Goal: Task Accomplishment & Management: Complete application form

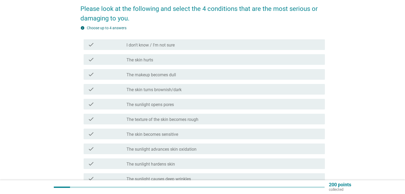
scroll to position [27, 0]
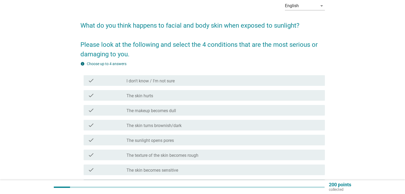
click at [207, 82] on div "check_box_outline_blank I don't know / I'm not sure" at bounding box center [224, 81] width 194 height 6
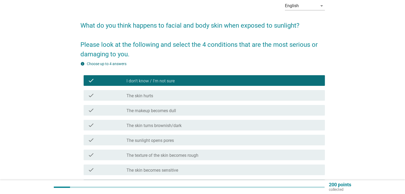
click at [207, 82] on div "check_box_outline_blank I don't know / I'm not sure" at bounding box center [224, 81] width 194 height 6
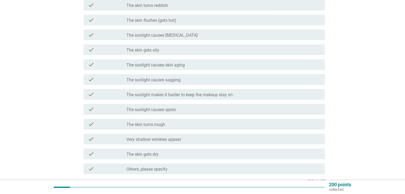
scroll to position [320, 0]
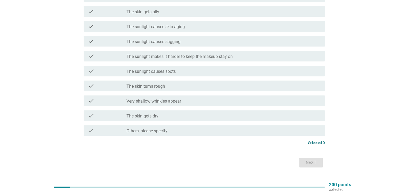
click at [193, 115] on div "check_box_outline_blank The skin gets dry" at bounding box center [224, 116] width 194 height 6
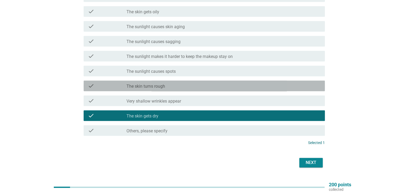
click at [214, 84] on div "check_box_outline_blank The skin turns rough" at bounding box center [224, 86] width 194 height 6
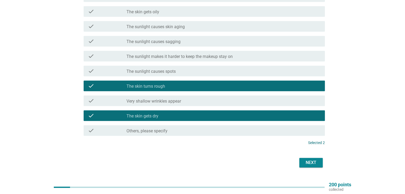
scroll to position [293, 0]
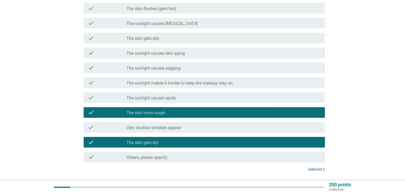
click at [248, 86] on div "check check_box_outline_blank The sunlight makes it harder to keep the makeup s…" at bounding box center [204, 83] width 241 height 11
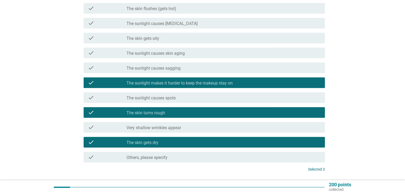
scroll to position [266, 0]
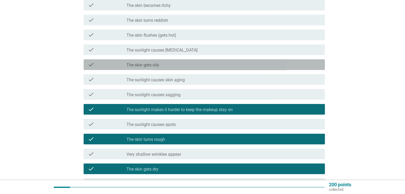
click at [221, 67] on div "check_box_outline_blank The skin gets oily" at bounding box center [224, 65] width 194 height 6
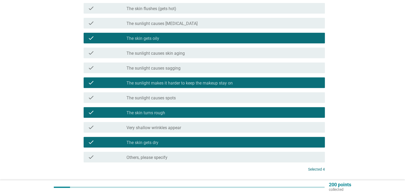
scroll to position [320, 0]
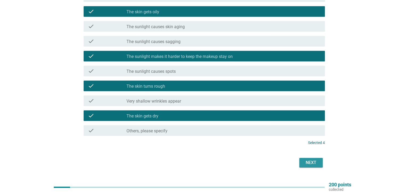
click at [314, 163] on div "Next" at bounding box center [311, 163] width 15 height 6
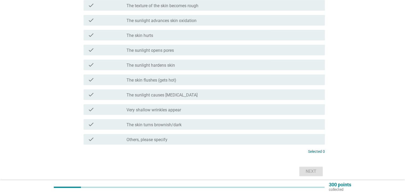
scroll to position [342, 0]
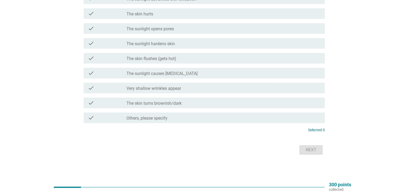
click at [209, 89] on div "check_box_outline_blank Very shallow wrinkles appear" at bounding box center [224, 88] width 194 height 6
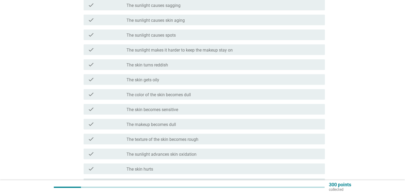
scroll to position [182, 0]
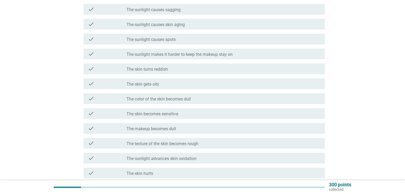
click at [201, 84] on div "check_box_outline_blank The skin gets oily" at bounding box center [224, 84] width 194 height 6
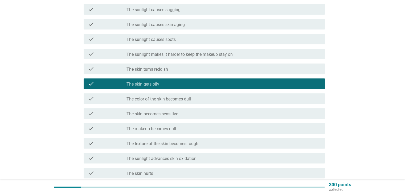
scroll to position [209, 0]
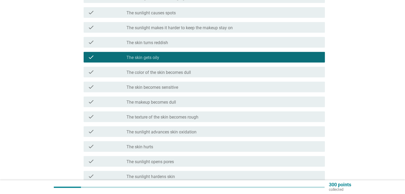
click at [229, 78] on div "check check_box_outline_blank The color of the skin becomes dull" at bounding box center [202, 72] width 245 height 15
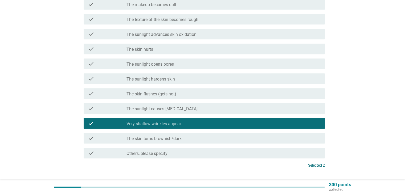
scroll to position [315, 0]
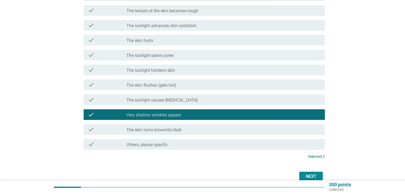
click at [207, 128] on div "check_box_outline_blank The skin turns brownish/dark" at bounding box center [224, 130] width 194 height 6
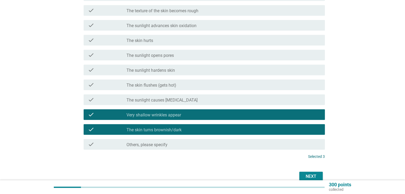
click at [313, 176] on div "Next" at bounding box center [311, 177] width 15 height 6
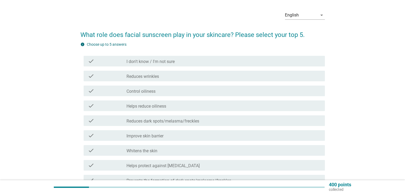
scroll to position [27, 0]
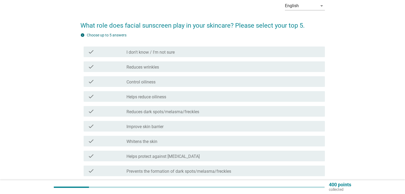
click at [213, 88] on div "check check_box_outline_blank Control oiliness" at bounding box center [202, 81] width 245 height 15
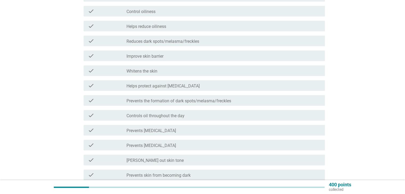
scroll to position [107, 0]
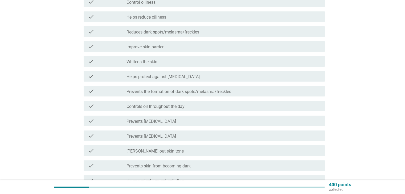
drag, startPoint x: 194, startPoint y: 117, endPoint x: 194, endPoint y: 121, distance: 3.5
click at [194, 118] on div "check check_box_outline_blank Prevents [MEDICAL_DATA]" at bounding box center [204, 121] width 241 height 11
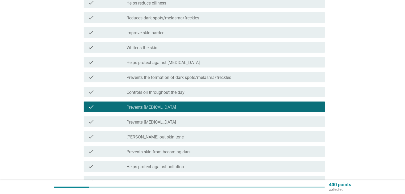
scroll to position [133, 0]
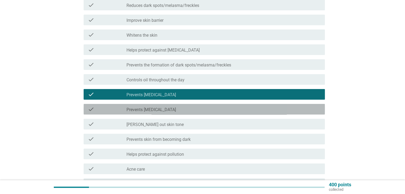
click at [196, 110] on div "check_box_outline_blank Prevents [MEDICAL_DATA]" at bounding box center [224, 109] width 194 height 6
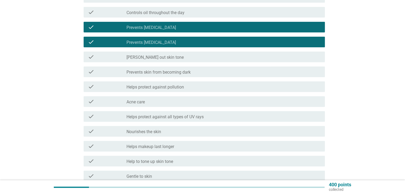
scroll to position [213, 0]
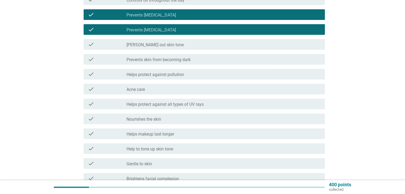
click at [227, 102] on div "check_box_outline_blank Helps protect against all types of UV rays" at bounding box center [224, 104] width 194 height 6
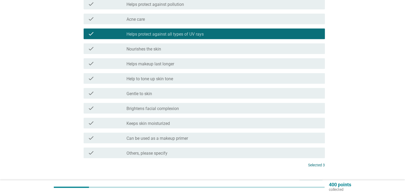
scroll to position [293, 0]
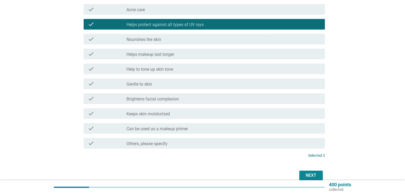
click at [205, 115] on div "check_box_outline_blank Keeps skin moisturized" at bounding box center [224, 114] width 194 height 6
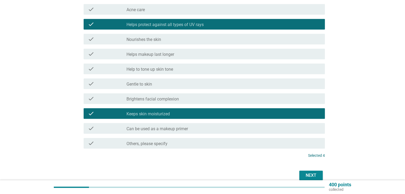
click at [312, 173] on div "Next" at bounding box center [311, 176] width 15 height 6
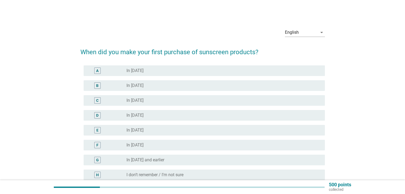
scroll to position [53, 0]
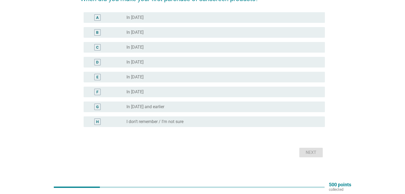
click at [210, 124] on div "radio_button_unchecked I don’t remember / I’m not sure" at bounding box center [222, 121] width 190 height 5
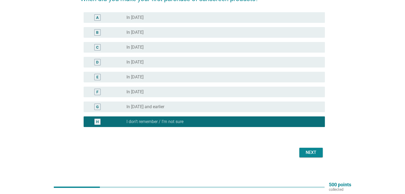
click at [323, 152] on div "Next" at bounding box center [202, 153] width 245 height 13
click at [316, 152] on div "Next" at bounding box center [311, 153] width 15 height 6
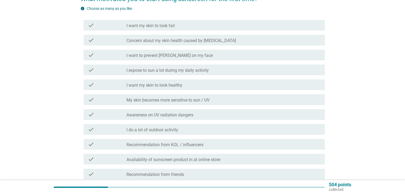
scroll to position [0, 0]
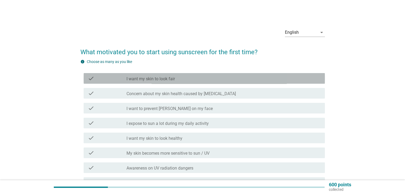
click at [185, 77] on div "check_box_outline_blank I want my skin to look fair" at bounding box center [224, 78] width 194 height 6
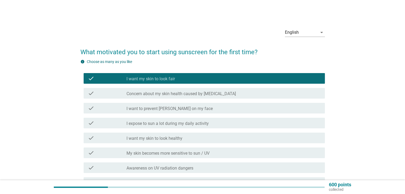
click at [225, 109] on div "check_box_outline_blank I want to prevent freckles on my face" at bounding box center [224, 108] width 194 height 6
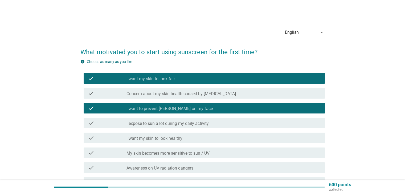
click at [226, 121] on div "check_box_outline_blank I expose to sun a lot during my daily activity" at bounding box center [224, 123] width 194 height 6
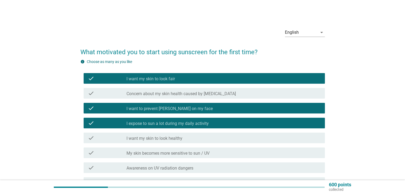
scroll to position [27, 0]
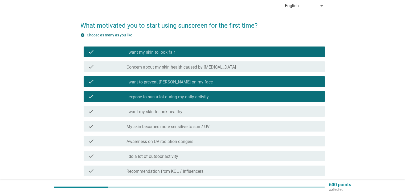
click at [226, 126] on div "check_box_outline_blank My skin becomes more sensitive to sun / UV" at bounding box center [224, 126] width 194 height 6
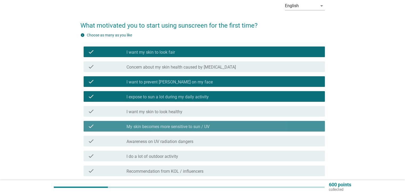
click at [226, 123] on div "check check_box_outline_blank My skin becomes more sensitive to sun / UV" at bounding box center [204, 126] width 241 height 11
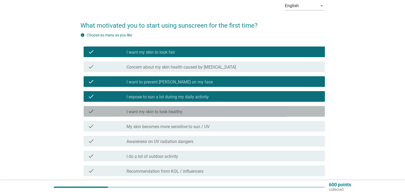
click at [226, 108] on div "check check_box_outline_blank I want my skin to look healthy" at bounding box center [204, 111] width 241 height 11
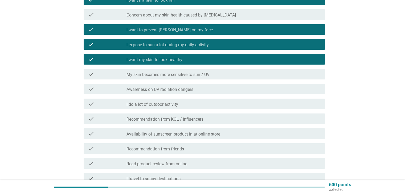
scroll to position [80, 0]
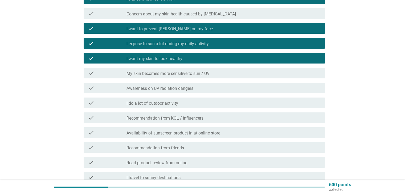
click at [229, 120] on div "check_box_outline_blank Recommendation from KOL / influencers" at bounding box center [224, 118] width 194 height 6
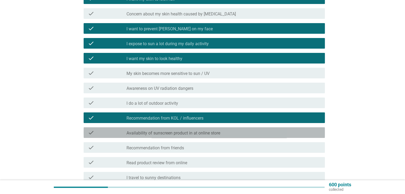
click at [229, 135] on div "check_box_outline_blank Availability of sunscreen product in at online store" at bounding box center [224, 133] width 194 height 6
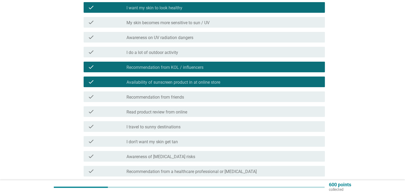
scroll to position [133, 0]
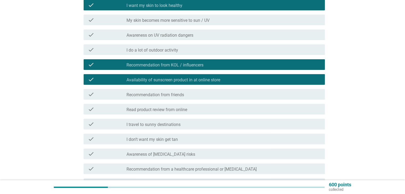
click at [229, 97] on div "check_box_outline_blank Recommendation from friends" at bounding box center [224, 94] width 194 height 6
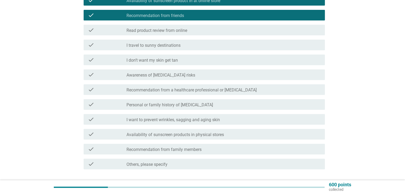
scroll to position [213, 0]
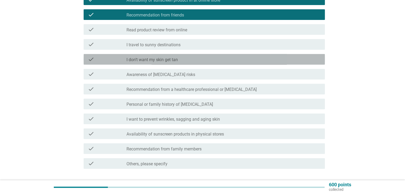
click at [218, 59] on div "check_box_outline_blank I don’t want my skin get tan" at bounding box center [224, 59] width 194 height 6
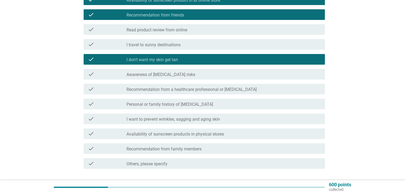
click at [239, 120] on div "check_box_outline_blank I want to prevent wrinkles, sagging and aging skin" at bounding box center [224, 119] width 194 height 6
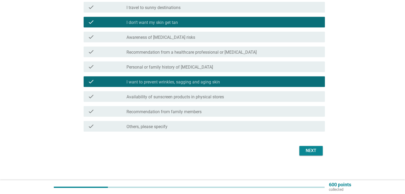
scroll to position [251, 0]
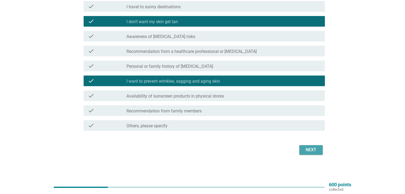
click at [307, 150] on div "Next" at bounding box center [311, 150] width 15 height 6
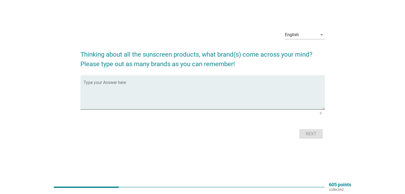
scroll to position [0, 0]
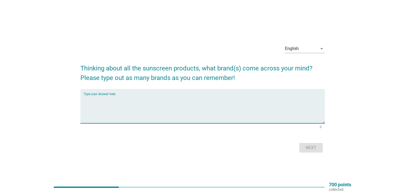
click at [177, 99] on textarea "Type your Answer here" at bounding box center [204, 110] width 241 height 28
type textarea "V"
type textarea "N"
type textarea "Q"
type textarea "Aqua, [GEOGRAPHIC_DATA], Local Brand"
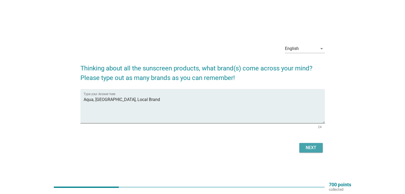
click at [311, 150] on div "Next" at bounding box center [311, 148] width 15 height 6
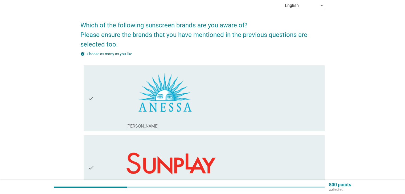
scroll to position [80, 0]
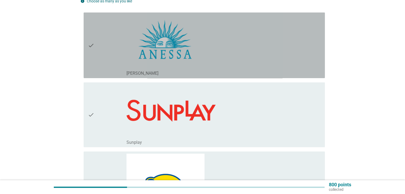
click at [247, 63] on div "check_box_outline_blank [PERSON_NAME]" at bounding box center [224, 46] width 194 height 62
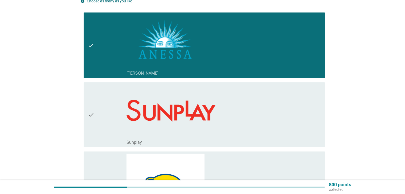
click at [248, 111] on div "check_box_outline_blank Sunplay" at bounding box center [224, 115] width 194 height 61
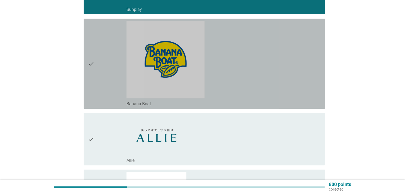
click at [252, 73] on div "check_box_outline_blank Banana Boat" at bounding box center [224, 64] width 194 height 86
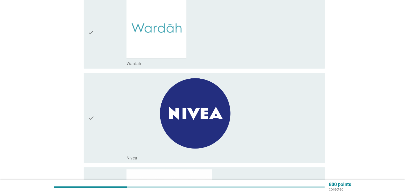
scroll to position [400, 0]
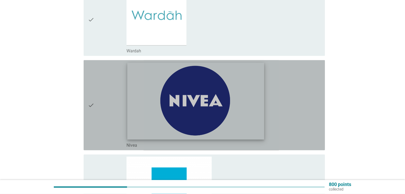
click at [253, 78] on img at bounding box center [195, 101] width 137 height 77
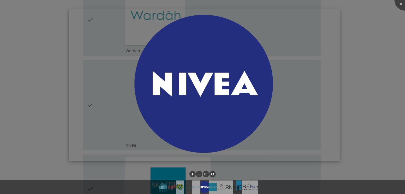
click at [332, 79] on img at bounding box center [204, 85] width 271 height 153
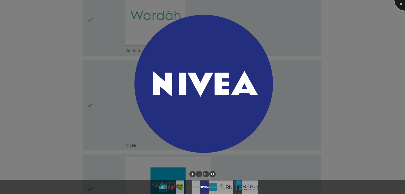
click at [400, 5] on div at bounding box center [405, -1] width 21 height 21
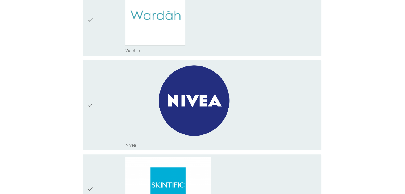
click at [117, 110] on div "check" at bounding box center [106, 105] width 38 height 86
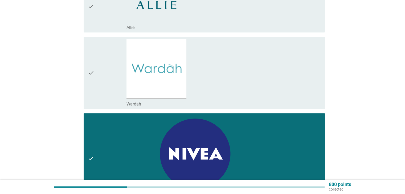
click at [96, 89] on div "check" at bounding box center [107, 73] width 39 height 68
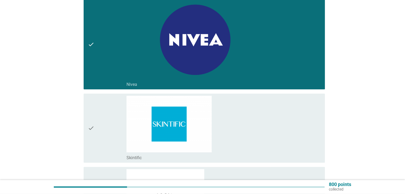
scroll to position [506, 0]
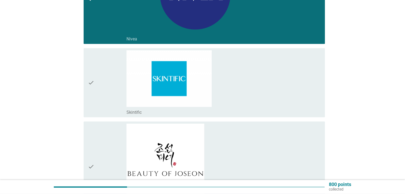
click at [99, 91] on div "check" at bounding box center [107, 82] width 39 height 65
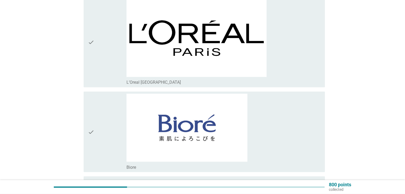
scroll to position [932, 0]
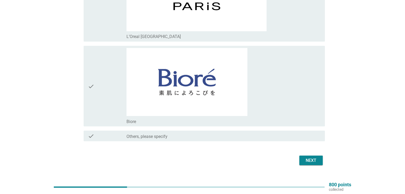
click at [87, 106] on div "check check_box_outline_blank Biore" at bounding box center [204, 86] width 241 height 81
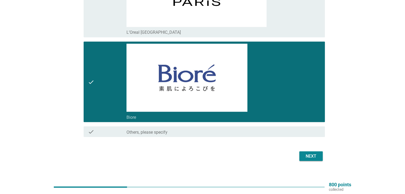
scroll to position [941, 0]
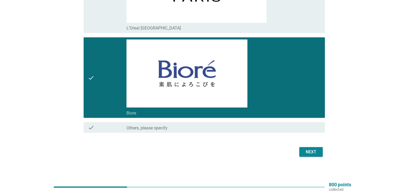
click at [313, 151] on div "Next" at bounding box center [311, 152] width 15 height 6
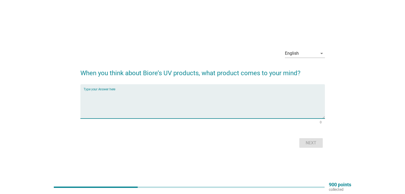
click at [154, 92] on textarea "Type your Answer here" at bounding box center [204, 105] width 241 height 28
type textarea "SunScreen, face mask, spray,"
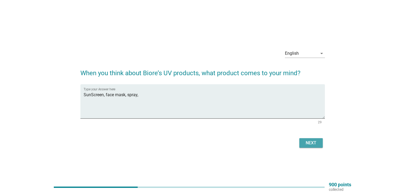
click at [304, 140] on div "Next" at bounding box center [311, 143] width 15 height 6
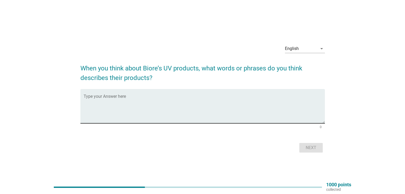
click at [141, 95] on div "Type your Answer here" at bounding box center [204, 106] width 241 height 34
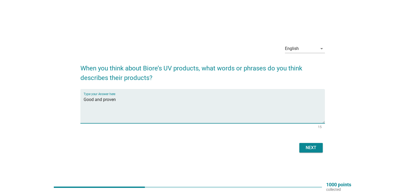
type textarea "Good and proven"
click at [318, 145] on div "Next" at bounding box center [311, 148] width 15 height 6
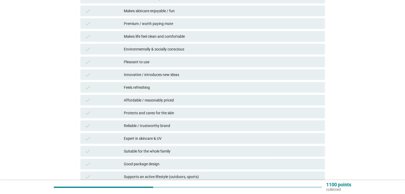
scroll to position [240, 0]
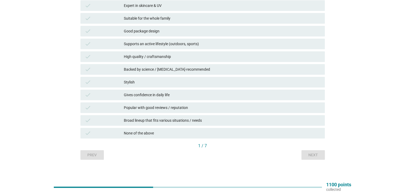
click at [205, 133] on div "None of the above" at bounding box center [222, 133] width 197 height 6
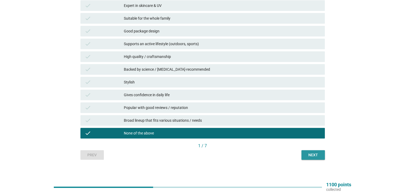
click at [311, 156] on div "Next" at bounding box center [313, 156] width 15 height 6
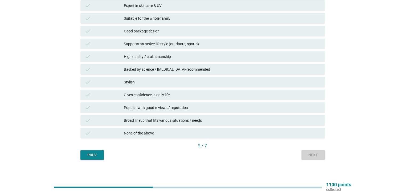
scroll to position [0, 0]
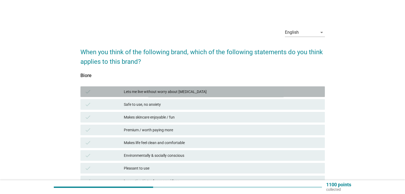
click at [219, 90] on div "Lets me live without worry about [MEDICAL_DATA]" at bounding box center [222, 92] width 197 height 6
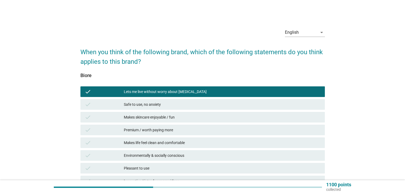
scroll to position [27, 0]
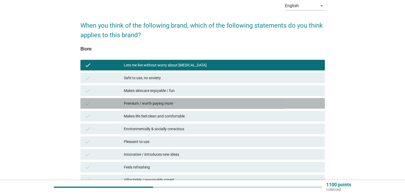
click at [226, 104] on div "Premium / worth paying more" at bounding box center [222, 103] width 197 height 6
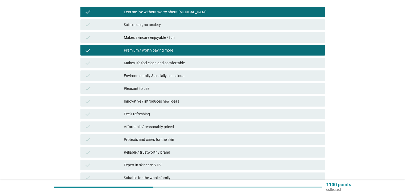
scroll to position [107, 0]
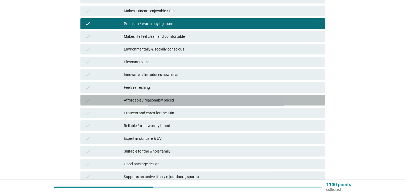
click at [226, 102] on div "Affordable / reasonably priced" at bounding box center [222, 100] width 197 height 6
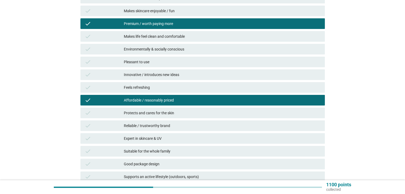
click at [229, 22] on div "Premium / worth paying more" at bounding box center [222, 24] width 197 height 6
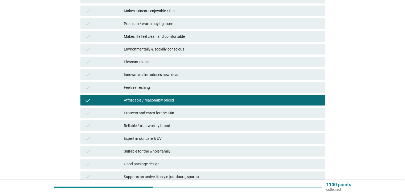
click at [224, 21] on div "Premium / worth paying more" at bounding box center [222, 24] width 197 height 6
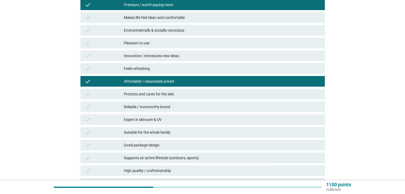
scroll to position [133, 0]
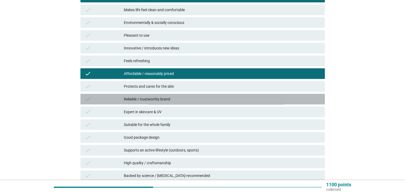
click at [215, 99] on div "Reliable / trustworthy brand" at bounding box center [222, 99] width 197 height 6
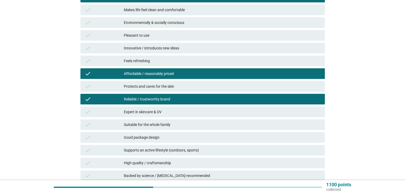
click at [213, 109] on div "Expert in skincare & UV" at bounding box center [222, 112] width 197 height 6
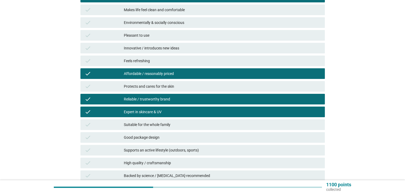
click at [213, 122] on div "Suitable for the whole family" at bounding box center [222, 125] width 197 height 6
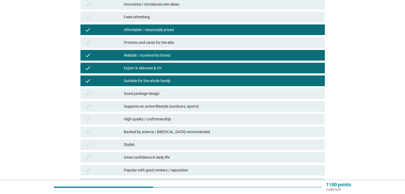
scroll to position [186, 0]
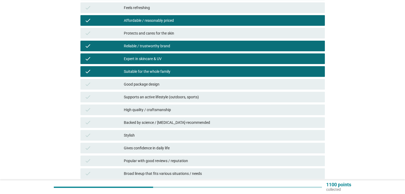
click at [223, 86] on div "Good package design" at bounding box center [222, 84] width 197 height 6
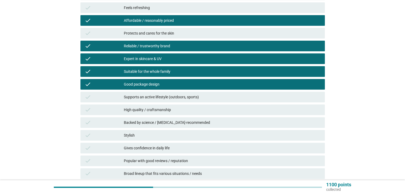
click at [219, 115] on div "check High quality / craftsmanship" at bounding box center [202, 110] width 247 height 13
click at [218, 119] on div "check Backed by science / [MEDICAL_DATA]-recommended" at bounding box center [202, 122] width 245 height 11
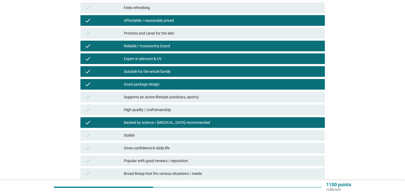
click at [219, 113] on div "check High quality / craftsmanship" at bounding box center [202, 110] width 245 height 11
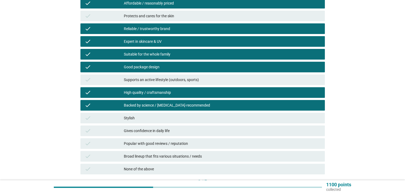
scroll to position [213, 0]
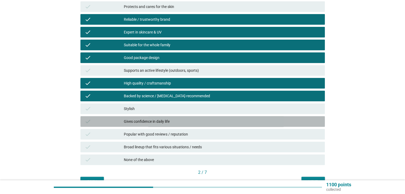
click at [217, 119] on div "Gives confidence in daily life" at bounding box center [222, 122] width 197 height 6
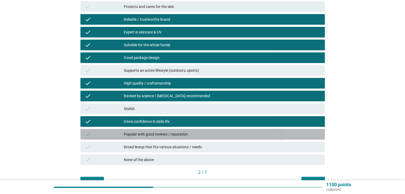
click at [215, 129] on div "check Popular with good reviews / reputation" at bounding box center [202, 134] width 245 height 11
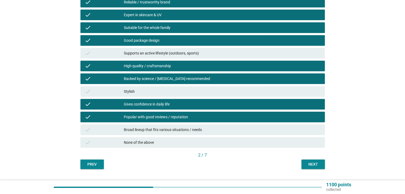
scroll to position [240, 0]
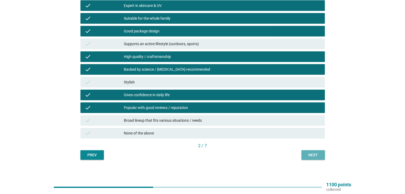
click at [312, 155] on div "Next" at bounding box center [313, 156] width 15 height 6
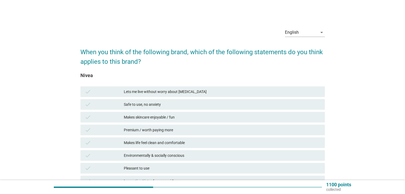
click at [214, 90] on div "Lets me live without worry about [MEDICAL_DATA]" at bounding box center [222, 92] width 197 height 6
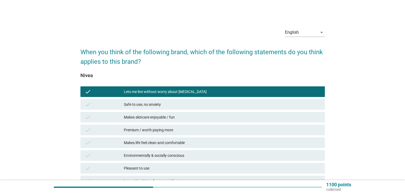
click at [214, 101] on div "check Safe to use, no anxiety" at bounding box center [202, 104] width 245 height 11
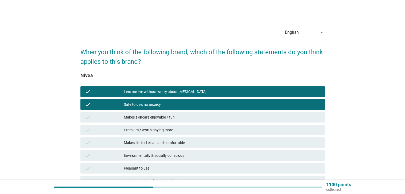
scroll to position [27, 0]
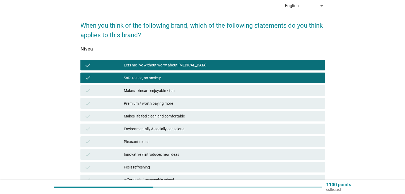
click at [219, 140] on div "Pleasant to use" at bounding box center [222, 142] width 197 height 6
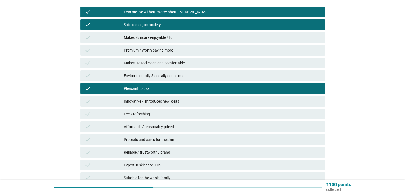
scroll to position [107, 0]
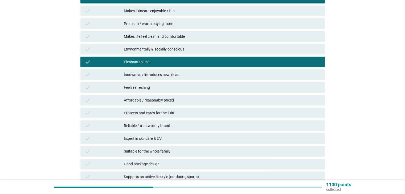
click at [224, 138] on div "Expert in skincare & UV" at bounding box center [222, 139] width 197 height 6
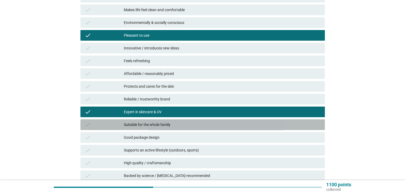
click at [224, 129] on div "check Suitable for the whole family" at bounding box center [202, 125] width 245 height 11
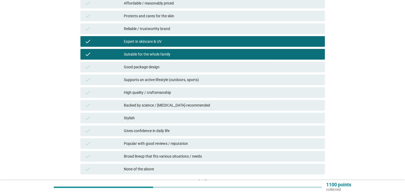
scroll to position [213, 0]
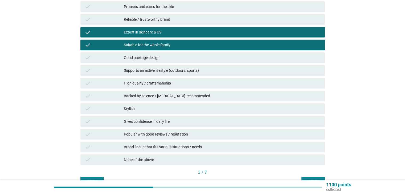
click at [233, 94] on div "Backed by science / [MEDICAL_DATA]-recommended" at bounding box center [222, 96] width 197 height 6
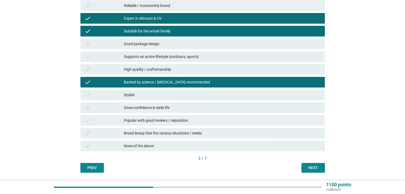
scroll to position [240, 0]
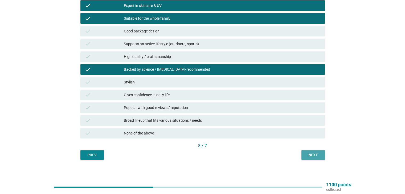
click at [306, 159] on button "Next" at bounding box center [313, 156] width 23 height 10
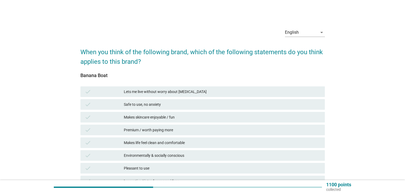
scroll to position [27, 0]
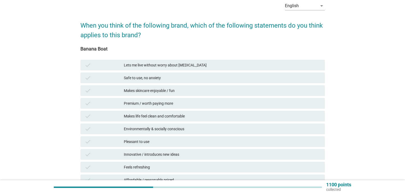
click at [210, 145] on div "check Pleasant to use" at bounding box center [202, 142] width 245 height 11
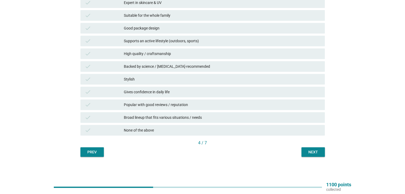
scroll to position [243, 0]
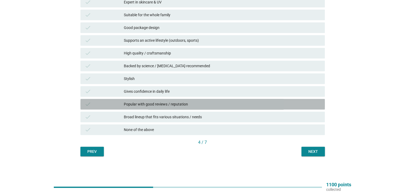
click at [229, 106] on div "Popular with good reviews / reputation" at bounding box center [222, 104] width 197 height 6
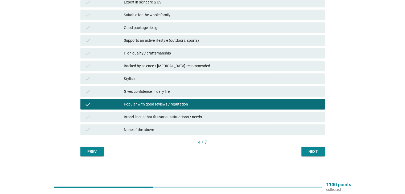
click at [219, 91] on div "Gives confidence in daily life" at bounding box center [222, 91] width 197 height 6
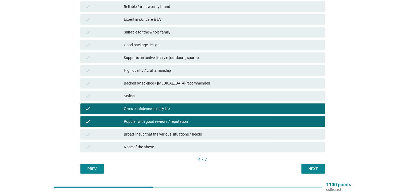
scroll to position [217, 0]
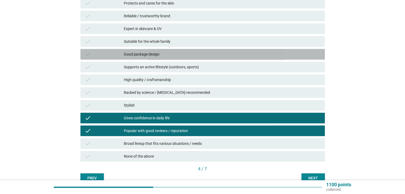
click at [218, 58] on div "check Good package design" at bounding box center [202, 54] width 245 height 11
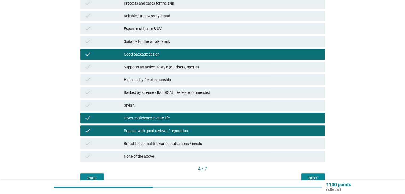
click at [209, 27] on div "Expert in skincare & UV" at bounding box center [222, 29] width 197 height 6
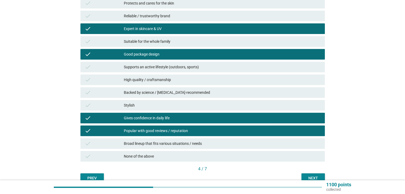
click at [212, 17] on div "Reliable / trustworthy brand" at bounding box center [222, 16] width 197 height 6
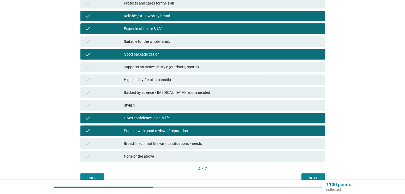
click at [315, 177] on div "Next" at bounding box center [313, 179] width 15 height 6
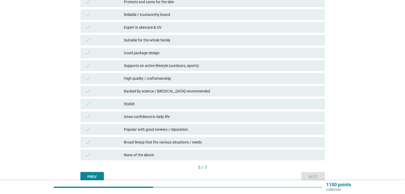
scroll to position [243, 0]
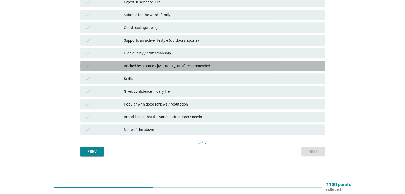
click at [219, 66] on div "Backed by science / [MEDICAL_DATA]-recommended" at bounding box center [222, 66] width 197 height 6
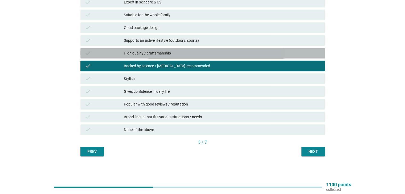
click at [218, 55] on div "High quality / craftsmanship" at bounding box center [222, 53] width 197 height 6
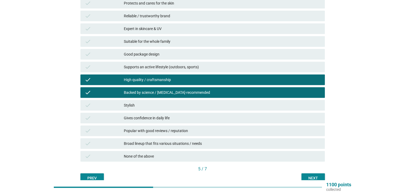
scroll to position [190, 0]
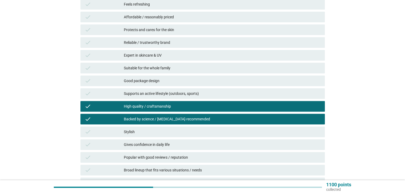
click at [221, 84] on div "check Good package design" at bounding box center [202, 81] width 245 height 11
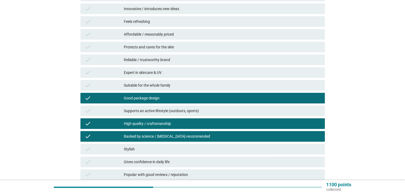
scroll to position [163, 0]
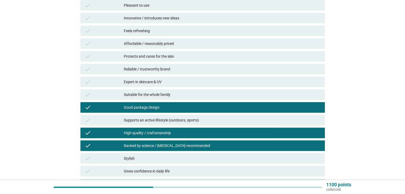
click at [231, 95] on div "Suitable for the whole family" at bounding box center [222, 95] width 197 height 6
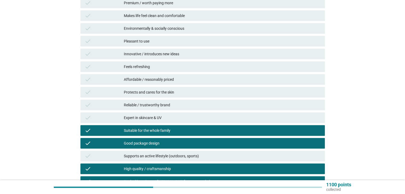
scroll to position [110, 0]
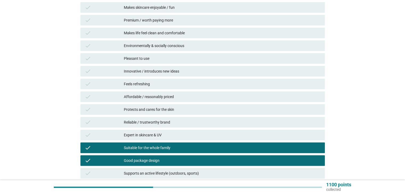
click at [225, 122] on div "Reliable / trustworthy brand" at bounding box center [222, 122] width 197 height 6
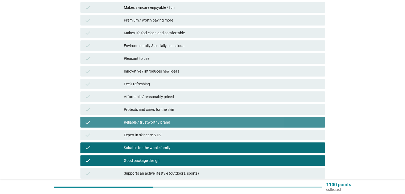
click at [221, 122] on div "Reliable / trustworthy brand" at bounding box center [222, 122] width 197 height 6
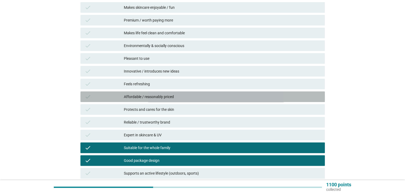
click at [221, 99] on div "Affordable / reasonably priced" at bounding box center [222, 97] width 197 height 6
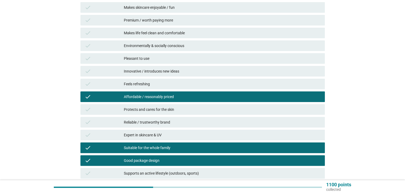
click at [235, 60] on div "Pleasant to use" at bounding box center [222, 58] width 197 height 6
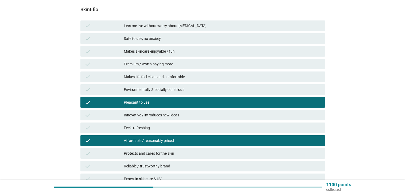
scroll to position [57, 0]
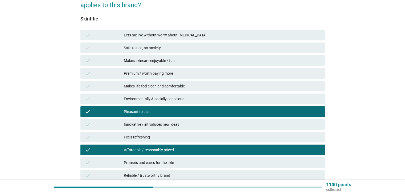
click at [238, 63] on div "Makes skincare enjoyable / fun" at bounding box center [222, 61] width 197 height 6
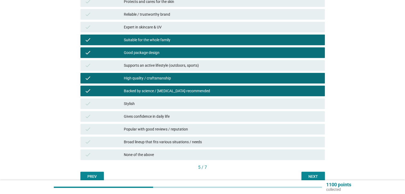
scroll to position [243, 0]
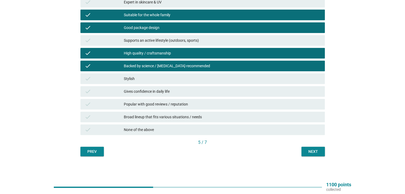
click at [311, 150] on div "Next" at bounding box center [313, 152] width 15 height 6
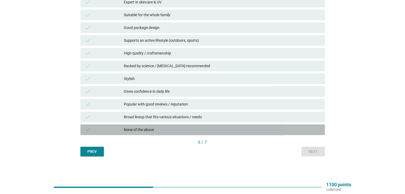
click at [231, 131] on div "None of the above" at bounding box center [222, 130] width 197 height 6
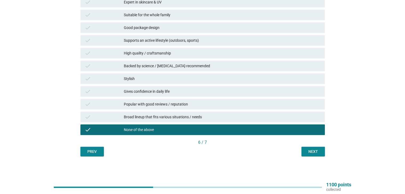
click at [310, 148] on button "Next" at bounding box center [313, 152] width 23 height 10
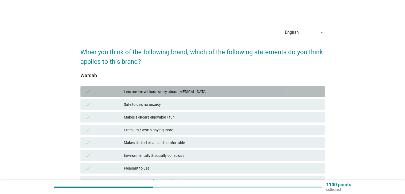
click at [205, 94] on div "Lets me live without worry about [MEDICAL_DATA]" at bounding box center [222, 92] width 197 height 6
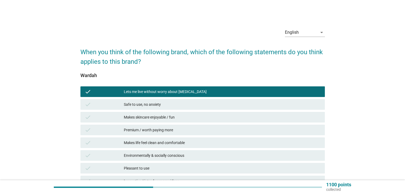
click at [205, 117] on div "Makes skincare enjoyable / fun" at bounding box center [222, 117] width 197 height 6
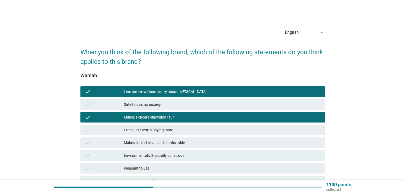
click at [201, 132] on div "Premium / worth paying more" at bounding box center [222, 130] width 197 height 6
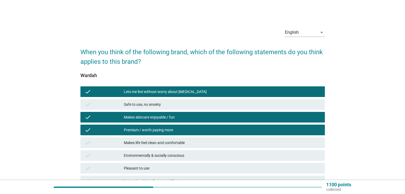
click at [208, 142] on div "Makes life feel clean and comfortable" at bounding box center [222, 143] width 197 height 6
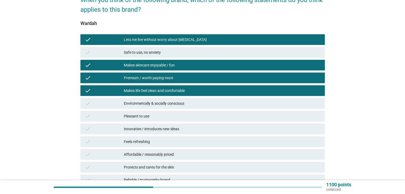
scroll to position [53, 0]
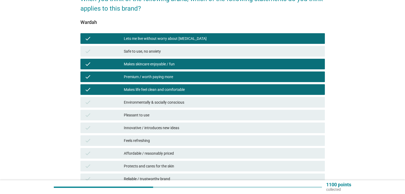
click at [215, 120] on div "check Pleasant to use" at bounding box center [202, 115] width 245 height 11
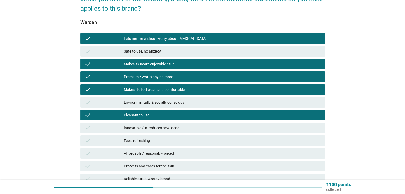
click at [215, 132] on div "check Innovative / introduces new ideas" at bounding box center [202, 128] width 245 height 11
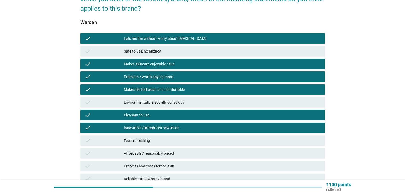
click at [215, 147] on div "check Affordable / reasonably priced" at bounding box center [202, 153] width 247 height 13
click at [184, 145] on div "check Feels refreshing" at bounding box center [202, 141] width 245 height 11
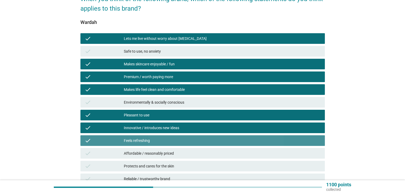
click at [181, 150] on div "check Affordable / reasonably priced" at bounding box center [202, 153] width 245 height 11
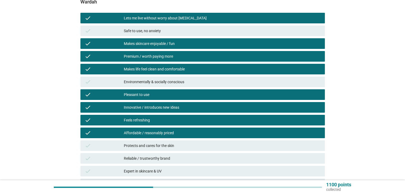
scroll to position [107, 0]
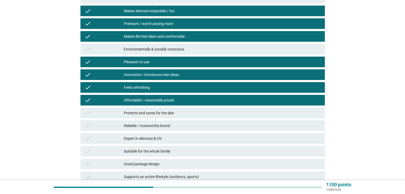
click at [186, 114] on div "Protects and cares for the skin" at bounding box center [222, 113] width 197 height 6
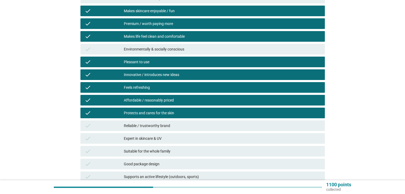
click at [183, 123] on div "Reliable / trustworthy brand" at bounding box center [222, 126] width 197 height 6
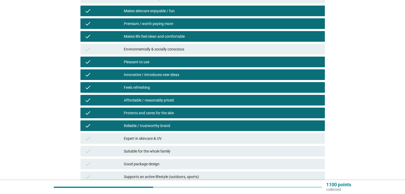
scroll to position [133, 0]
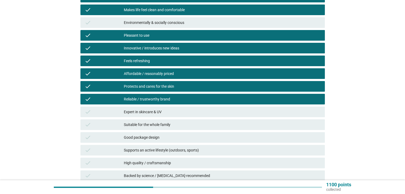
click at [183, 114] on div "Expert in skincare & UV" at bounding box center [222, 112] width 197 height 6
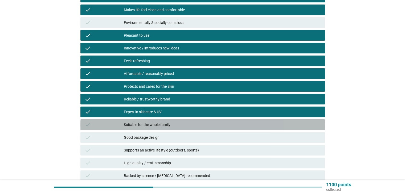
click at [183, 125] on div "Suitable for the whole family" at bounding box center [222, 125] width 197 height 6
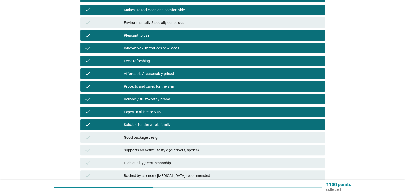
click at [183, 135] on div "Good package design" at bounding box center [222, 138] width 197 height 6
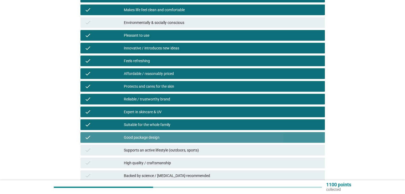
scroll to position [186, 0]
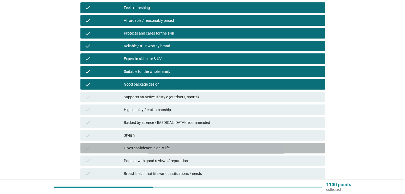
click at [193, 146] on div "Gives confidence in daily life" at bounding box center [222, 148] width 197 height 6
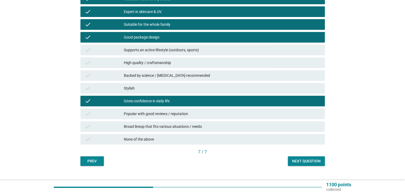
scroll to position [240, 0]
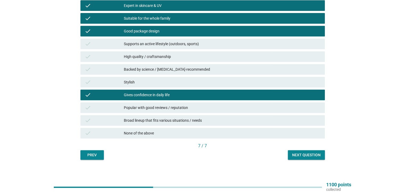
click at [198, 107] on div "Popular with good reviews / reputation" at bounding box center [222, 108] width 197 height 6
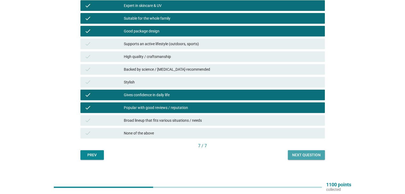
click at [304, 154] on div "Next question" at bounding box center [306, 156] width 29 height 6
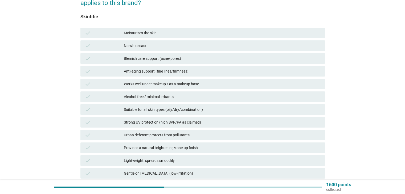
scroll to position [0, 0]
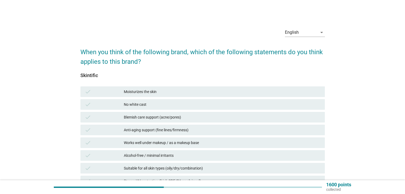
click at [215, 90] on div "Moisturizes the skin" at bounding box center [222, 92] width 197 height 6
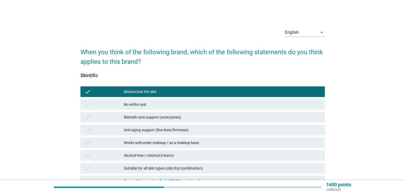
click at [211, 103] on div "No white cast" at bounding box center [222, 104] width 197 height 6
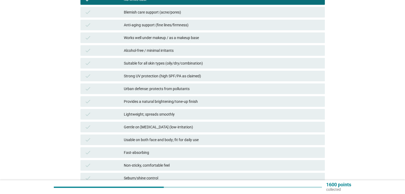
scroll to position [107, 0]
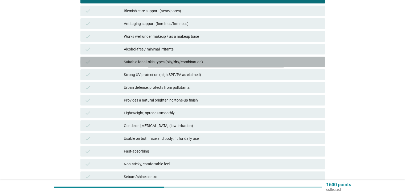
click at [241, 62] on div "Suitable for all skin types (oily/dry/combination)" at bounding box center [222, 62] width 197 height 6
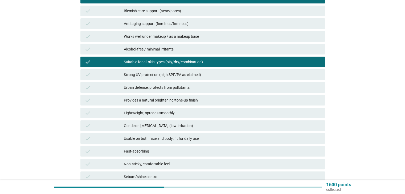
click at [229, 102] on div "Provides a natural brightening/tone-up finish" at bounding box center [222, 100] width 197 height 6
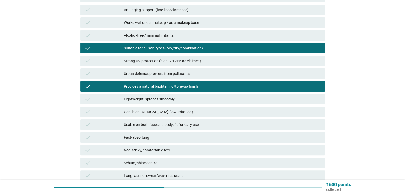
scroll to position [133, 0]
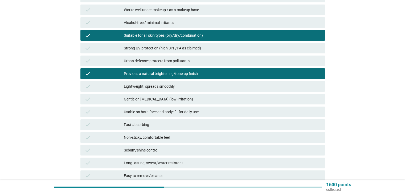
click at [229, 102] on div "Gentle on [MEDICAL_DATA] (low-irritation)" at bounding box center [222, 99] width 197 height 6
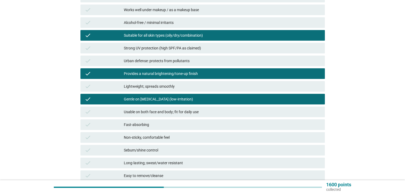
scroll to position [186, 0]
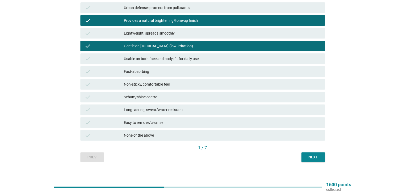
click at [197, 83] on div "Non-sticky, comfortable feel" at bounding box center [222, 84] width 197 height 6
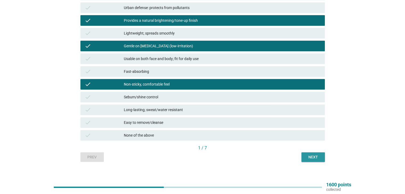
click at [302, 157] on button "Next" at bounding box center [313, 158] width 23 height 10
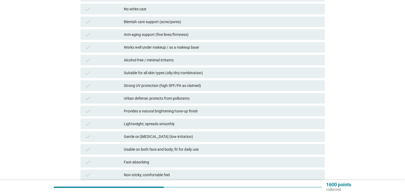
scroll to position [160, 0]
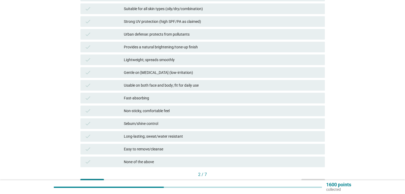
click at [215, 158] on div "check None of the above" at bounding box center [202, 162] width 245 height 11
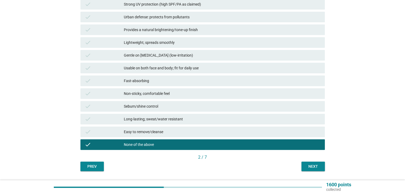
scroll to position [192, 0]
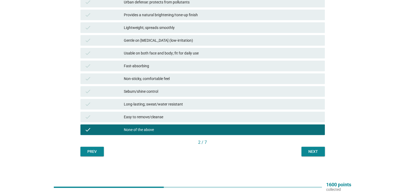
click at [313, 151] on div "Next" at bounding box center [313, 152] width 15 height 6
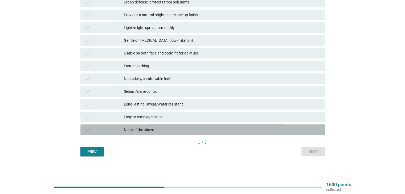
click at [191, 133] on div "None of the above" at bounding box center [222, 130] width 197 height 6
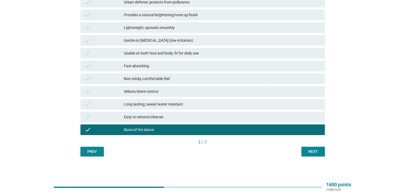
click at [315, 154] on div "Next" at bounding box center [313, 152] width 15 height 6
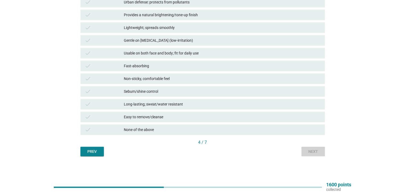
scroll to position [0, 0]
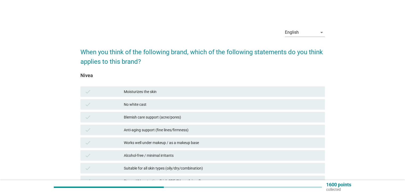
click at [212, 97] on div "check Moisturizes the skin" at bounding box center [202, 92] width 247 height 13
click at [210, 97] on div "check Moisturizes the skin" at bounding box center [202, 92] width 247 height 13
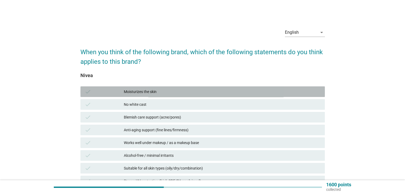
click at [206, 92] on div "Moisturizes the skin" at bounding box center [222, 92] width 197 height 6
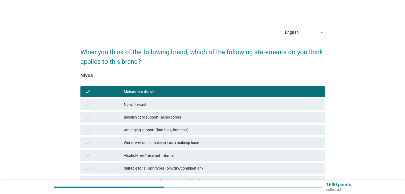
click at [200, 104] on div "No white cast" at bounding box center [222, 104] width 197 height 6
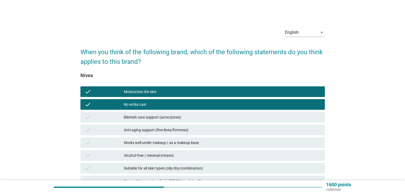
click at [217, 117] on div "Blemish care support (acne/pores)" at bounding box center [222, 117] width 197 height 6
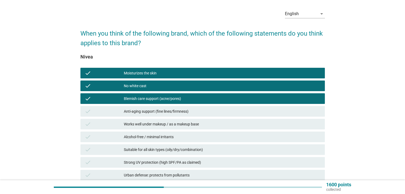
scroll to position [27, 0]
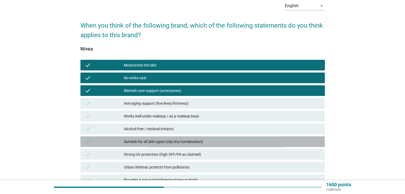
click at [237, 137] on div "check Suitable for all skin types (oily/dry/combination)" at bounding box center [202, 142] width 245 height 11
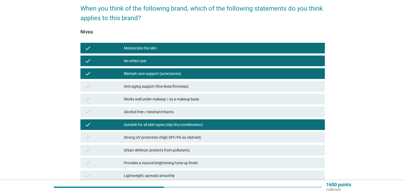
scroll to position [53, 0]
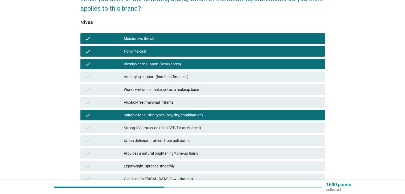
click at [242, 127] on div "Strong UV protection (high SPF/PA as claimed)" at bounding box center [222, 128] width 197 height 6
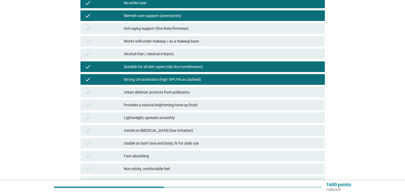
scroll to position [107, 0]
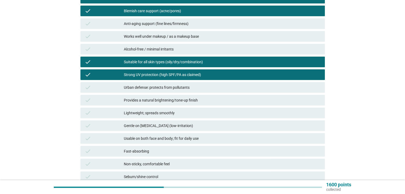
click at [243, 113] on div "Lightweight; spreads smoothly" at bounding box center [222, 113] width 197 height 6
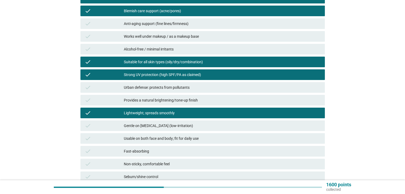
click at [243, 113] on div "Lightweight; spreads smoothly" at bounding box center [222, 113] width 197 height 6
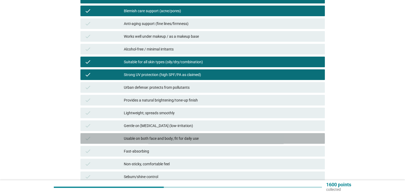
click at [220, 142] on div "check Usable on both face and body; fit for daily use" at bounding box center [202, 138] width 245 height 11
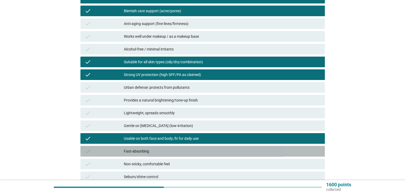
click at [212, 151] on div "Fast-absorbing" at bounding box center [222, 151] width 197 height 6
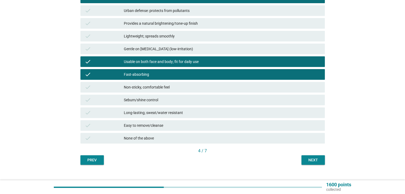
scroll to position [186, 0]
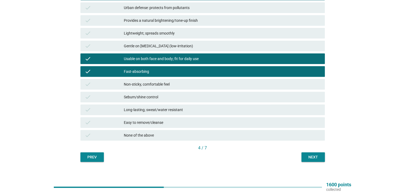
click at [311, 159] on div "Next" at bounding box center [313, 158] width 15 height 6
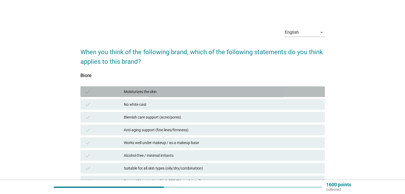
click at [199, 91] on div "Moisturizes the skin" at bounding box center [222, 92] width 197 height 6
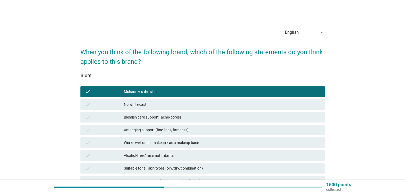
click at [193, 103] on div "No white cast" at bounding box center [222, 104] width 197 height 6
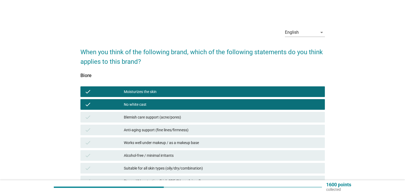
click at [219, 116] on div "Blemish care support (acne/pores)" at bounding box center [222, 117] width 197 height 6
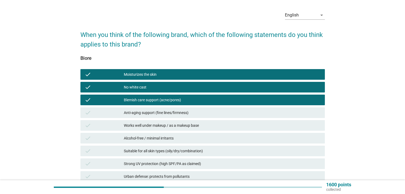
scroll to position [27, 0]
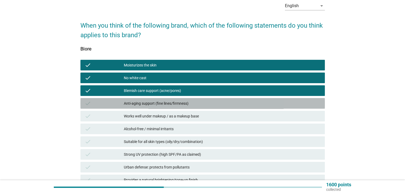
click at [225, 103] on div "Anti-aging support (fine lines/firmness)" at bounding box center [222, 103] width 197 height 6
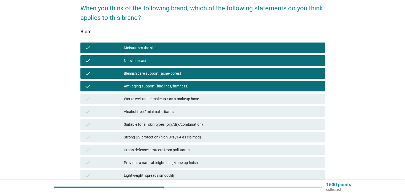
scroll to position [53, 0]
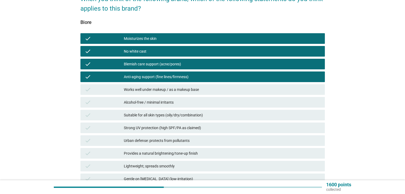
click at [226, 115] on div "Suitable for all skin types (oily/dry/combination)" at bounding box center [222, 115] width 197 height 6
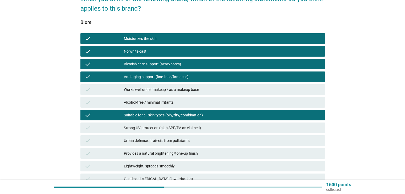
click at [227, 129] on div "Strong UV protection (high SPF/PA as claimed)" at bounding box center [222, 128] width 197 height 6
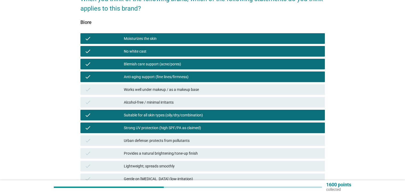
scroll to position [107, 0]
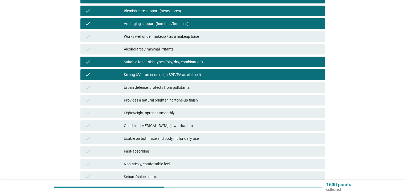
click at [231, 102] on div "Provides a natural brightening/tone-up finish" at bounding box center [222, 100] width 197 height 6
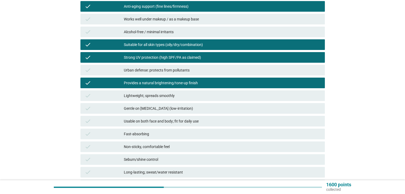
scroll to position [133, 0]
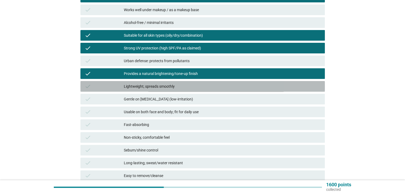
click at [233, 91] on div "check Lightweight; spreads smoothly" at bounding box center [202, 86] width 245 height 11
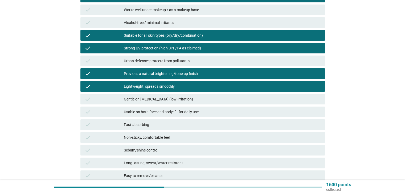
click at [234, 103] on div "check Gentle on [MEDICAL_DATA] (low-irritation)" at bounding box center [202, 99] width 245 height 11
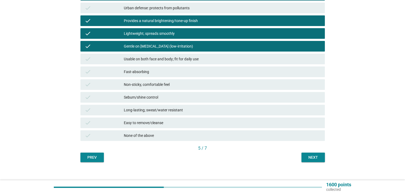
scroll to position [186, 0]
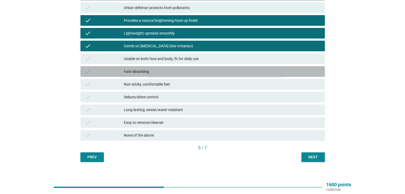
click at [218, 74] on div "Fast-absorbing" at bounding box center [222, 71] width 197 height 6
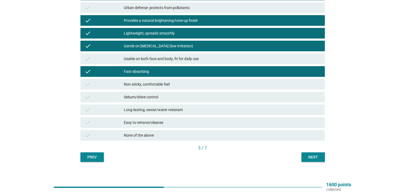
click at [218, 95] on div "Sebum/shine control" at bounding box center [222, 97] width 197 height 6
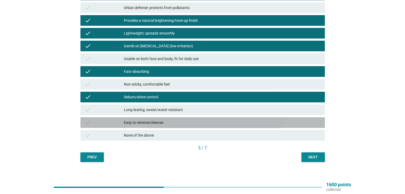
click at [207, 123] on div "Easy to remove/cleanse" at bounding box center [222, 123] width 197 height 6
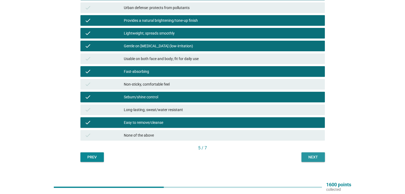
drag, startPoint x: 309, startPoint y: 157, endPoint x: 126, endPoint y: 28, distance: 223.9
click at [308, 157] on div "Next" at bounding box center [313, 158] width 15 height 6
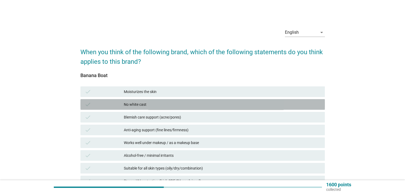
click at [211, 106] on div "No white cast" at bounding box center [222, 104] width 197 height 6
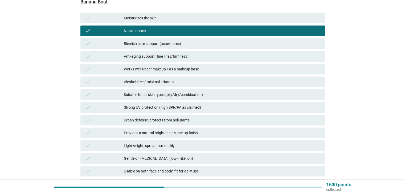
scroll to position [80, 0]
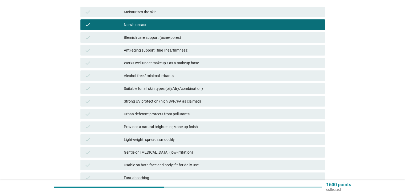
click at [216, 99] on div "Strong UV protection (high SPF/PA as claimed)" at bounding box center [222, 101] width 197 height 6
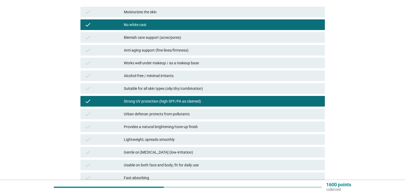
click at [214, 110] on div "check Urban defense: protects from pollutants" at bounding box center [202, 114] width 245 height 11
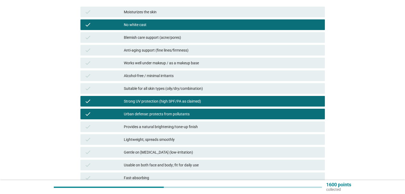
scroll to position [107, 0]
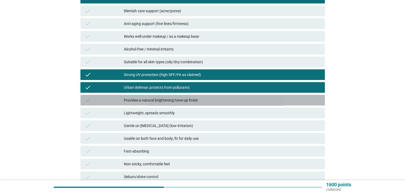
click at [221, 98] on div "Provides a natural brightening/tone-up finish" at bounding box center [222, 100] width 197 height 6
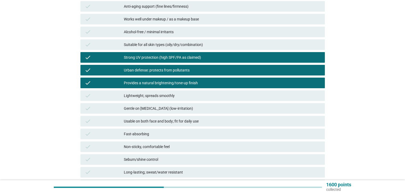
scroll to position [133, 0]
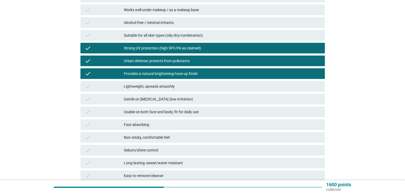
click at [221, 92] on div "check Lightweight; spreads smoothly" at bounding box center [202, 86] width 247 height 13
click at [217, 89] on div "Lightweight; spreads smoothly" at bounding box center [222, 86] width 197 height 6
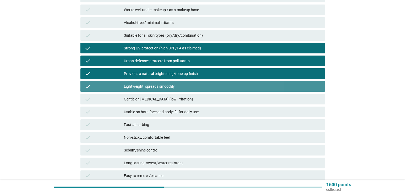
click at [215, 97] on div "Gentle on [MEDICAL_DATA] (low-irritation)" at bounding box center [222, 99] width 197 height 6
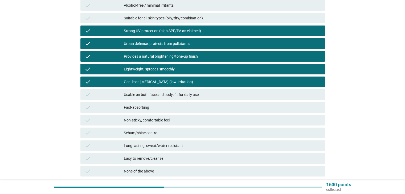
scroll to position [160, 0]
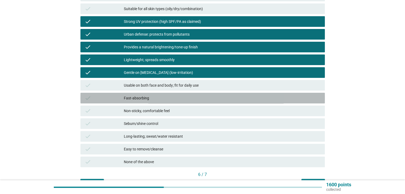
click at [216, 102] on div "check Fast-absorbing" at bounding box center [202, 98] width 245 height 11
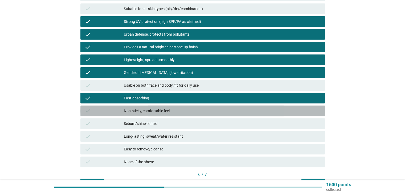
click at [216, 111] on div "Non-sticky, comfortable feel" at bounding box center [222, 111] width 197 height 6
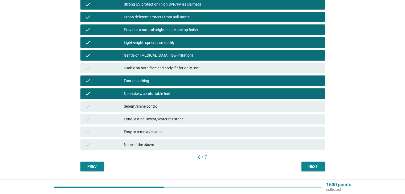
scroll to position [186, 0]
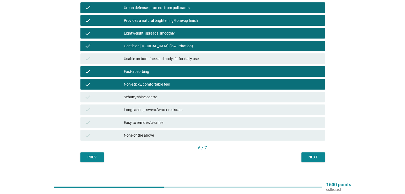
click at [216, 111] on div "Long-lasting; sweat/water resistant" at bounding box center [222, 110] width 197 height 6
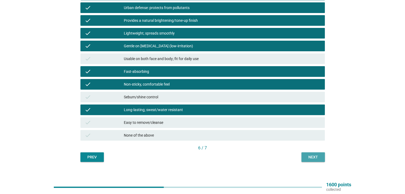
click at [310, 159] on div "Next" at bounding box center [313, 158] width 15 height 6
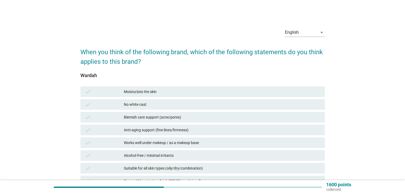
click at [181, 93] on div "Moisturizes the skin" at bounding box center [222, 92] width 197 height 6
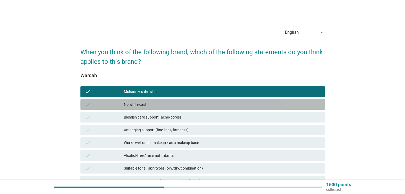
click at [178, 105] on div "No white cast" at bounding box center [222, 104] width 197 height 6
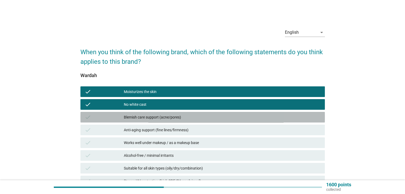
click at [178, 118] on div "Blemish care support (acne/pores)" at bounding box center [222, 117] width 197 height 6
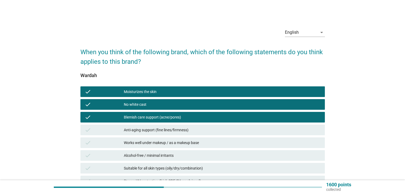
click at [178, 127] on div "Anti-aging support (fine lines/firmness)" at bounding box center [222, 130] width 197 height 6
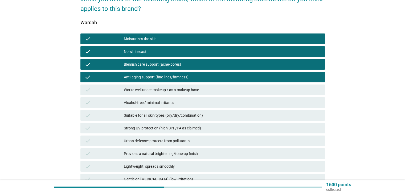
scroll to position [53, 0]
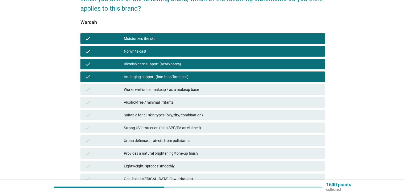
click at [210, 117] on div "Suitable for all skin types (oily/dry/combination)" at bounding box center [222, 115] width 197 height 6
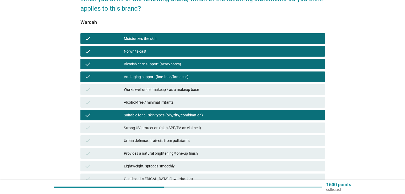
scroll to position [80, 0]
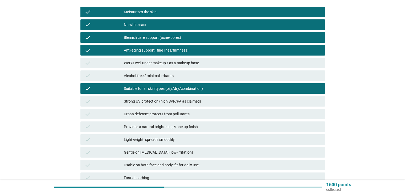
click at [211, 115] on div "Urban defense: protects from pollutants" at bounding box center [222, 114] width 197 height 6
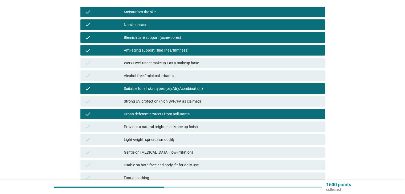
scroll to position [107, 0]
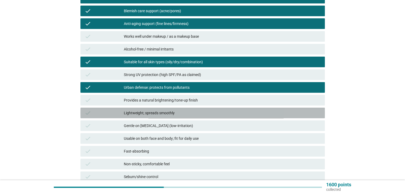
click at [219, 112] on div "Lightweight; spreads smoothly" at bounding box center [222, 113] width 197 height 6
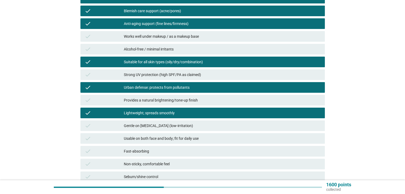
click at [216, 125] on div "Gentle on [MEDICAL_DATA] (low-irritation)" at bounding box center [222, 126] width 197 height 6
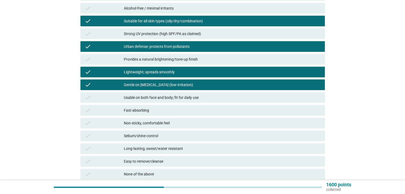
scroll to position [160, 0]
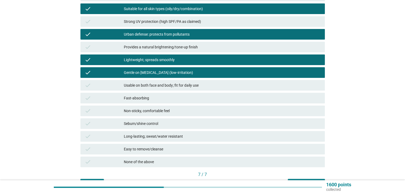
click at [200, 107] on div "check Non-sticky, comfortable feel" at bounding box center [202, 111] width 245 height 11
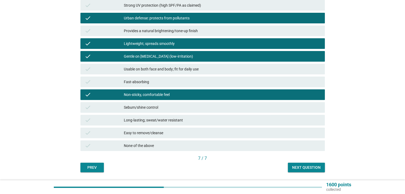
scroll to position [192, 0]
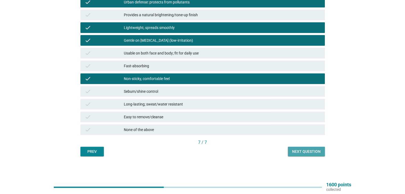
click at [312, 149] on div "Next question" at bounding box center [306, 152] width 29 height 6
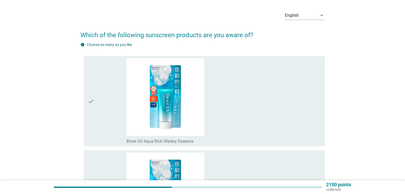
scroll to position [27, 0]
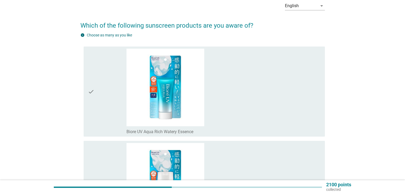
click at [268, 100] on div "check_box_outline_blank Biore UV Aqua Rich Watery Essence" at bounding box center [224, 92] width 194 height 86
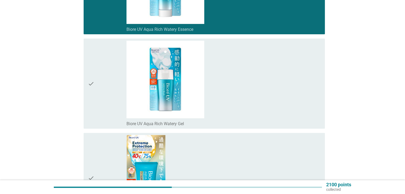
scroll to position [133, 0]
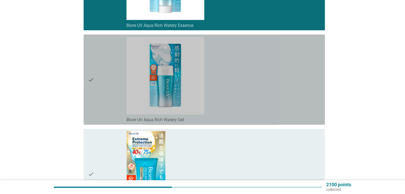
click at [268, 100] on div "check_box_outline_blank Biore UV Aqua Rich Watery Gel" at bounding box center [224, 80] width 194 height 86
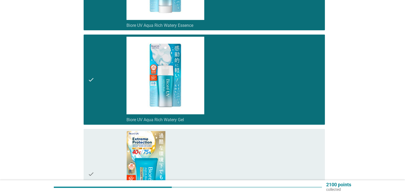
scroll to position [186, 0]
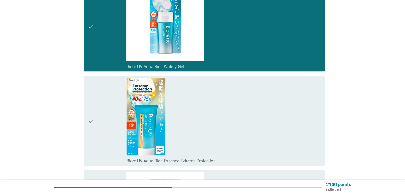
click at [268, 100] on div "check_box_outline_blank Biore UV Aqua Rich Essence Extreme Protection" at bounding box center [224, 121] width 194 height 86
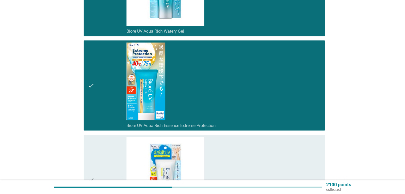
scroll to position [266, 0]
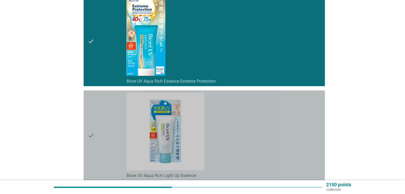
click at [257, 127] on div "check_box_outline_blank Biore UV Aqua Rich Light Up Essence" at bounding box center [224, 136] width 194 height 86
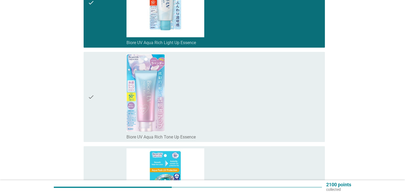
scroll to position [453, 0]
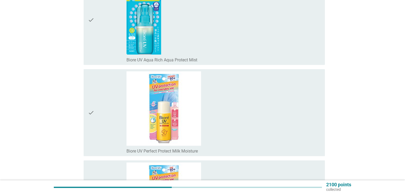
click at [257, 127] on div "check_box_outline_blank Biore UV Perfect Protect Milk Moisture" at bounding box center [224, 112] width 194 height 83
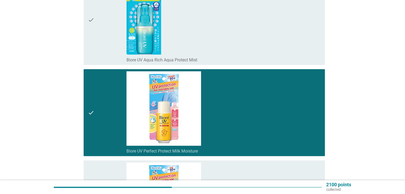
scroll to position [746, 0]
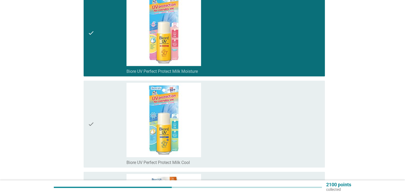
click at [257, 127] on div "check_box_outline_blank Biore UV Perfect Protect Milk Cool" at bounding box center [224, 124] width 194 height 83
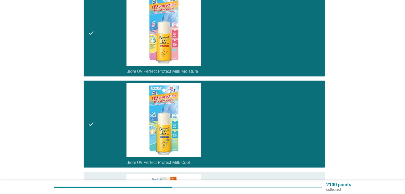
scroll to position [826, 0]
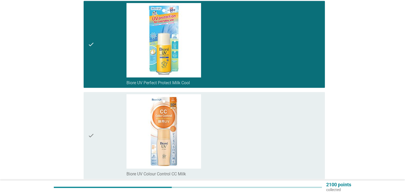
click at [257, 127] on div "check_box_outline_blank Biore UV Colour Control CC Milk" at bounding box center [224, 135] width 194 height 83
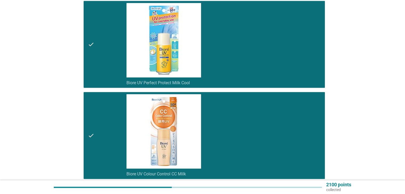
scroll to position [932, 0]
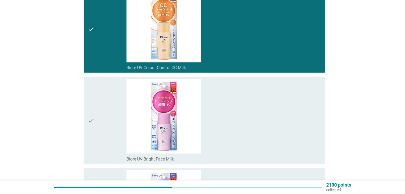
click at [257, 127] on div "check_box_outline_blank Biore UV Bright Face Milk" at bounding box center [224, 120] width 194 height 83
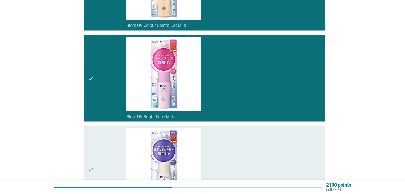
scroll to position [1012, 0]
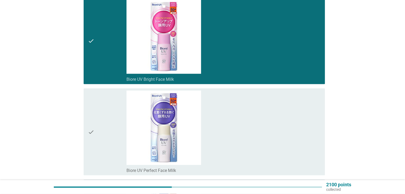
click at [257, 127] on div "check_box_outline_blank Biore UV Perfect Face Milk" at bounding box center [224, 132] width 194 height 83
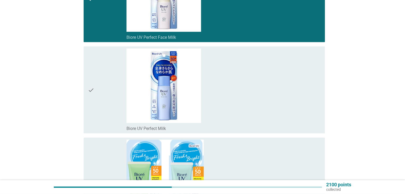
click at [255, 110] on div "check_box_outline_blank Biore UV Perfect Milk" at bounding box center [224, 90] width 194 height 83
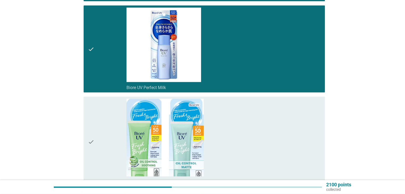
scroll to position [1225, 0]
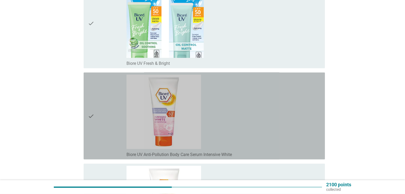
click at [255, 110] on div "check_box_outline_blank Biore UV Anti-Pollution Body Care Serum Intensive White" at bounding box center [224, 116] width 194 height 83
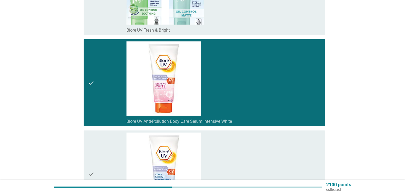
scroll to position [1385, 0]
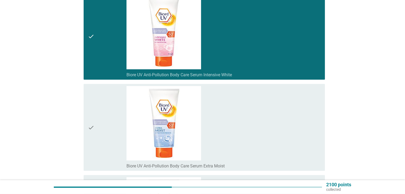
click at [255, 110] on div "check_box_outline_blank Biore UV Anti-Pollution Body Care Serum Extra Moist" at bounding box center [224, 127] width 194 height 83
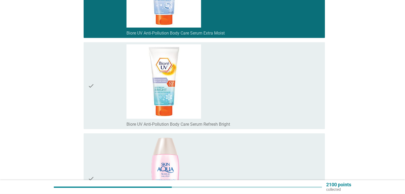
click at [255, 110] on div "check_box_outline_blank Biore UV Anti-Pollution Body Care Serum Refresh Bright" at bounding box center [224, 85] width 194 height 83
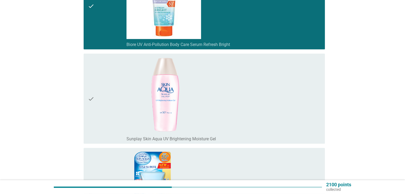
click at [255, 110] on div "check_box_outline_blank Sunplay Skin Aqua UV Brightening Moisture Gel" at bounding box center [224, 99] width 194 height 86
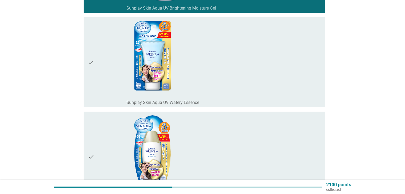
scroll to position [1731, 0]
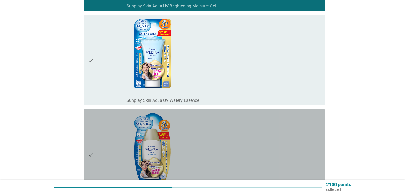
click at [233, 149] on div "check_box_outline_blank Sunplay Skin Aqua UV Watery Gel" at bounding box center [224, 155] width 194 height 86
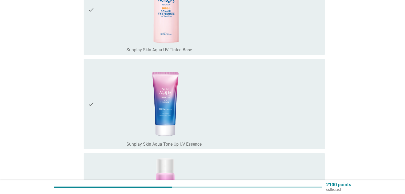
click at [232, 111] on div "check_box_outline_blank Sunplay Skin Aqua Tone Up UV Essence" at bounding box center [224, 104] width 194 height 86
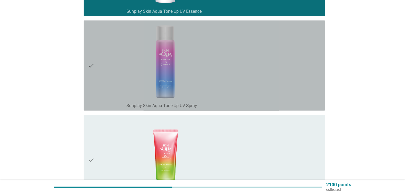
click at [238, 92] on div "check_box_outline_blank Sunplay Skin Aqua Tone Up UV Spray" at bounding box center [224, 66] width 194 height 86
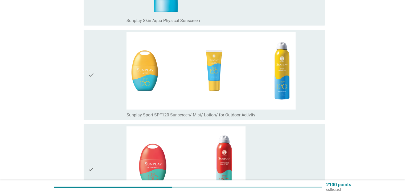
scroll to position [2664, 0]
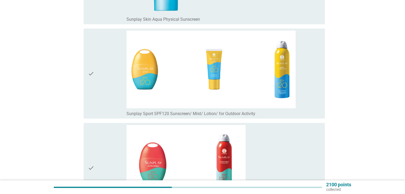
click at [239, 99] on img at bounding box center [211, 70] width 169 height 78
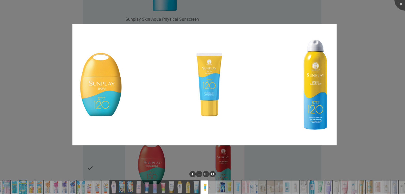
click at [368, 100] on div at bounding box center [202, 97] width 405 height 194
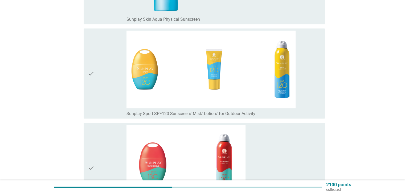
click at [100, 70] on div "check" at bounding box center [107, 74] width 39 height 86
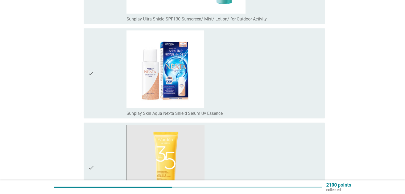
scroll to position [2904, 0]
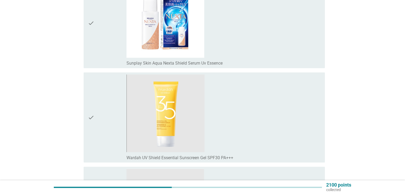
click at [101, 93] on div "check" at bounding box center [107, 118] width 39 height 86
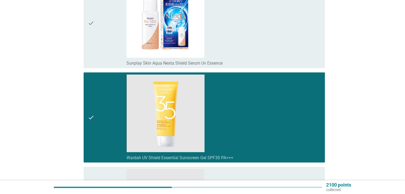
scroll to position [3010, 0]
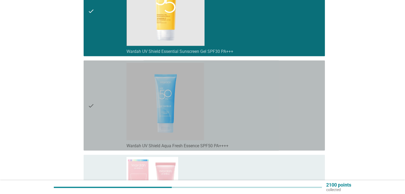
click at [101, 93] on div "check" at bounding box center [107, 106] width 39 height 86
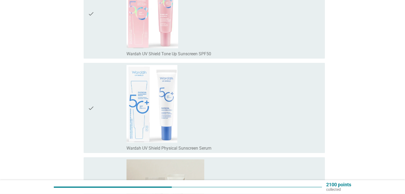
scroll to position [3277, 0]
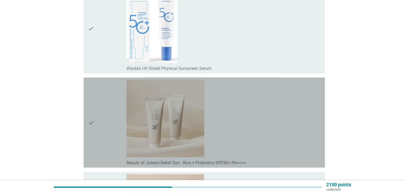
click at [101, 93] on div "check" at bounding box center [107, 123] width 39 height 86
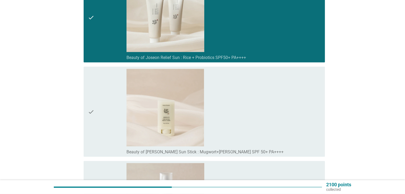
scroll to position [3383, 0]
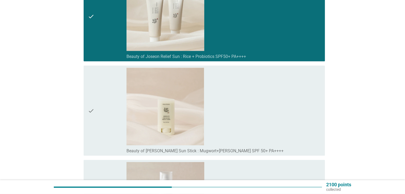
click at [101, 93] on div "check" at bounding box center [107, 111] width 39 height 86
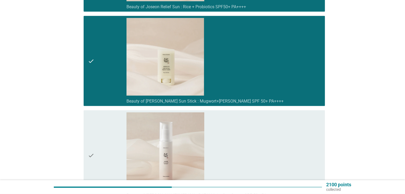
scroll to position [3436, 0]
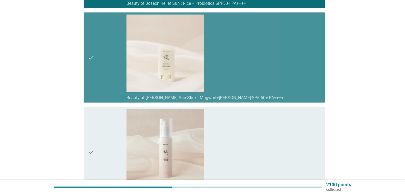
click at [103, 72] on div "check" at bounding box center [107, 58] width 39 height 86
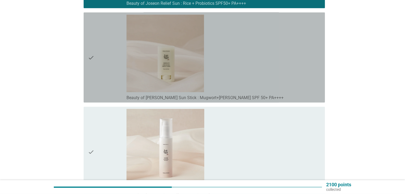
click at [113, 89] on div "check" at bounding box center [107, 58] width 39 height 86
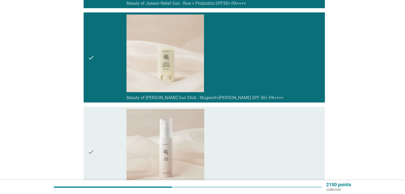
click at [113, 124] on div "check" at bounding box center [107, 152] width 39 height 86
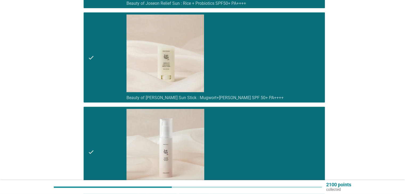
drag, startPoint x: 105, startPoint y: 126, endPoint x: 105, endPoint y: 88, distance: 38.6
click at [105, 124] on div "check" at bounding box center [107, 152] width 39 height 86
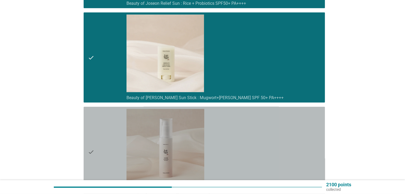
click at [105, 82] on div "check" at bounding box center [107, 58] width 39 height 86
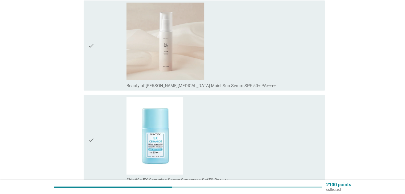
click at [109, 127] on div "check" at bounding box center [107, 140] width 39 height 86
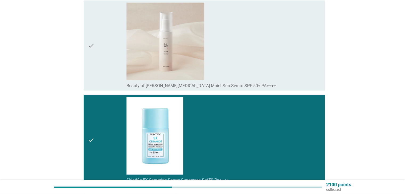
scroll to position [3676, 0]
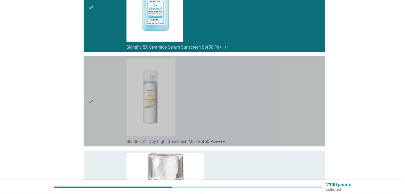
click at [101, 121] on div "check" at bounding box center [107, 102] width 39 height 86
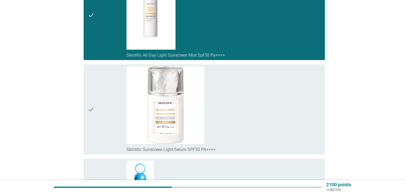
scroll to position [3783, 0]
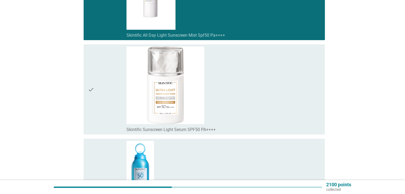
click at [98, 113] on div "check" at bounding box center [107, 90] width 39 height 86
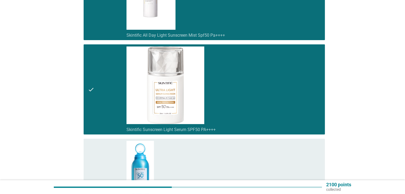
scroll to position [3889, 0]
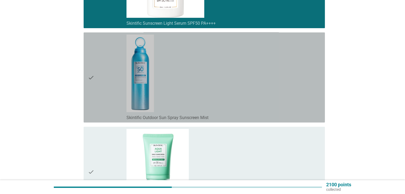
click at [98, 98] on div "check" at bounding box center [107, 78] width 39 height 86
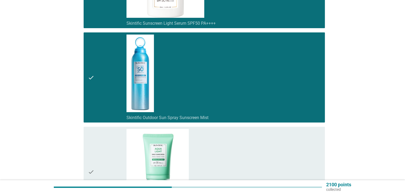
click at [98, 133] on div "check" at bounding box center [107, 172] width 39 height 86
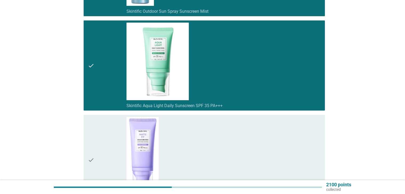
click at [98, 133] on div "check" at bounding box center [107, 160] width 39 height 86
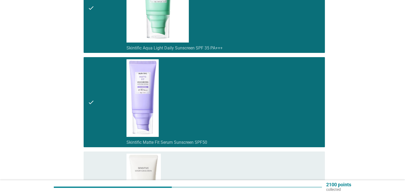
scroll to position [4129, 0]
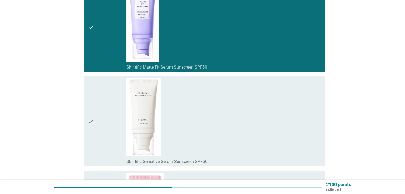
click at [98, 133] on div "check" at bounding box center [107, 122] width 39 height 86
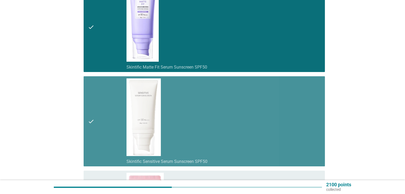
click at [98, 133] on div "check" at bounding box center [107, 122] width 39 height 86
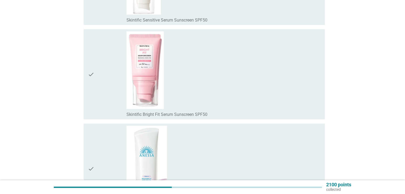
scroll to position [4262, 0]
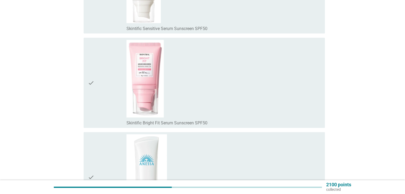
click at [99, 118] on div "check check_box_outline_blank Skintific Bright Fit Serum Sunscreen SPF50" at bounding box center [204, 83] width 241 height 90
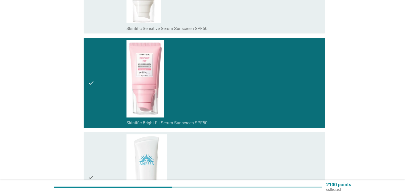
click at [101, 142] on div "check" at bounding box center [107, 178] width 39 height 86
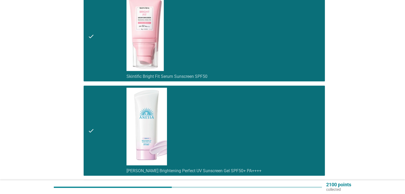
scroll to position [4369, 0]
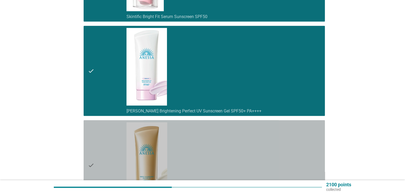
click at [101, 142] on div "check" at bounding box center [107, 166] width 39 height 86
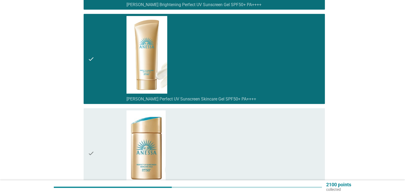
click at [101, 142] on div "check" at bounding box center [107, 154] width 39 height 86
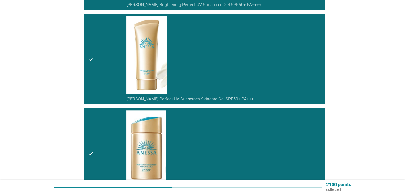
scroll to position [4582, 0]
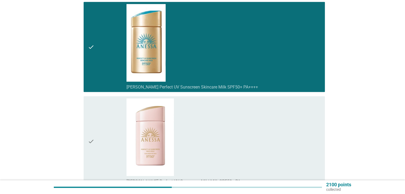
click at [101, 142] on div "check" at bounding box center [107, 142] width 39 height 86
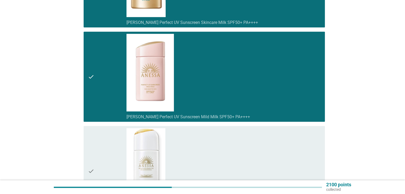
scroll to position [4688, 0]
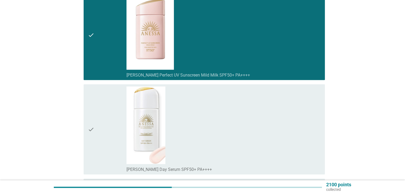
click at [101, 142] on div "check" at bounding box center [107, 130] width 39 height 86
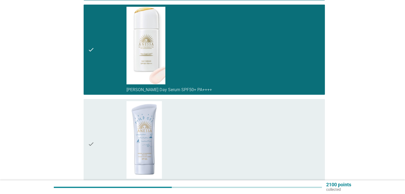
click at [101, 142] on div "check" at bounding box center [107, 144] width 39 height 86
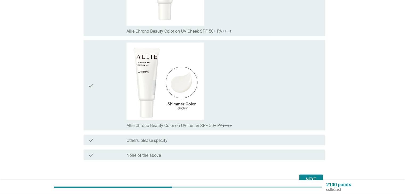
scroll to position [5507, 0]
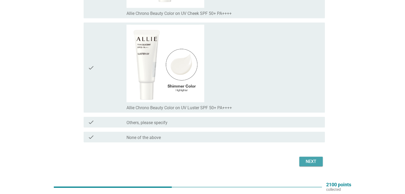
click at [314, 159] on div "Next" at bounding box center [311, 162] width 15 height 6
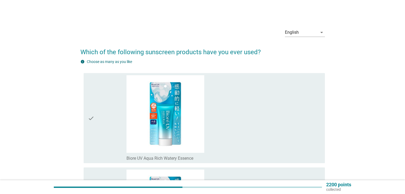
click at [95, 121] on div "check" at bounding box center [107, 118] width 39 height 86
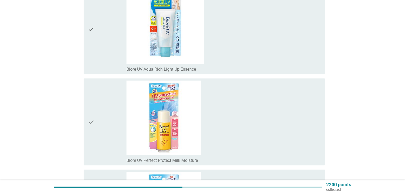
scroll to position [453, 0]
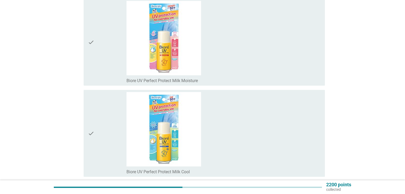
click at [96, 74] on div "check" at bounding box center [107, 42] width 39 height 83
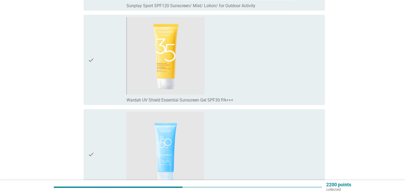
scroll to position [1731, 0]
click at [91, 71] on icon "check" at bounding box center [91, 60] width 6 height 86
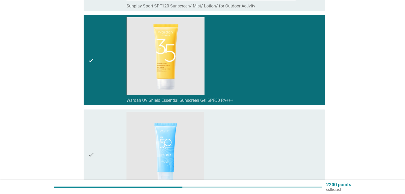
click at [99, 90] on div "check" at bounding box center [107, 60] width 39 height 86
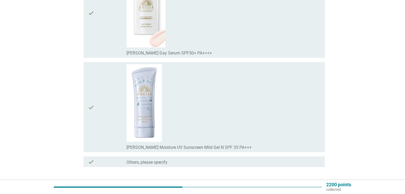
scroll to position [3133, 0]
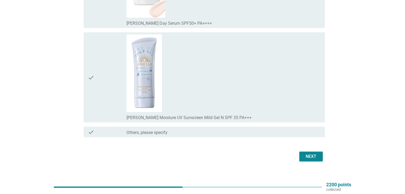
click at [308, 154] on div "Next" at bounding box center [311, 157] width 15 height 6
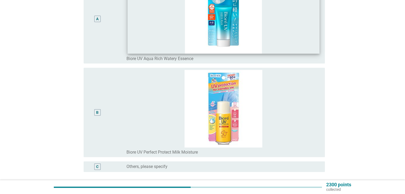
scroll to position [107, 0]
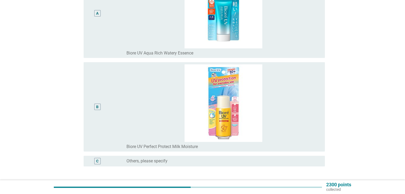
click at [107, 108] on div "B" at bounding box center [97, 106] width 19 height 85
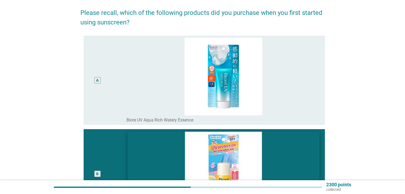
scroll to position [133, 0]
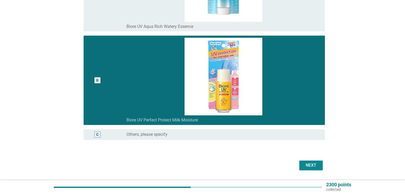
click at [301, 162] on button "Next" at bounding box center [310, 166] width 23 height 10
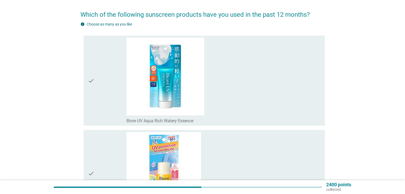
scroll to position [107, 0]
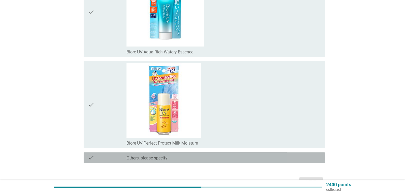
click at [199, 157] on div "check_box_outline_blank Others, please specify" at bounding box center [224, 158] width 194 height 6
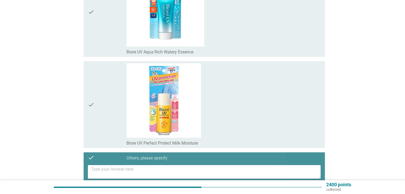
click at [180, 169] on textarea at bounding box center [206, 172] width 230 height 14
click at [180, 172] on textarea at bounding box center [206, 172] width 230 height 14
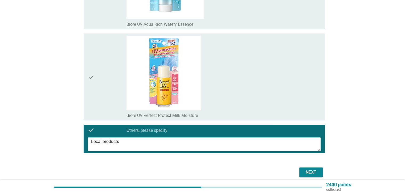
scroll to position [156, 0]
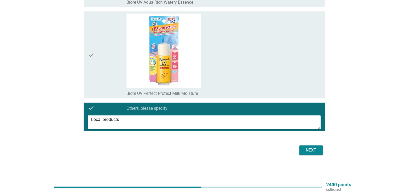
type textarea "Local products"
click at [310, 149] on div "Next" at bounding box center [311, 150] width 15 height 6
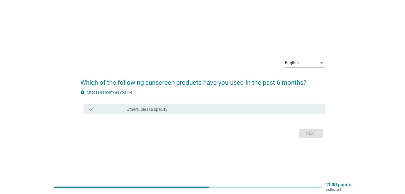
click at [211, 112] on div "check_box Others, please specify" at bounding box center [224, 109] width 194 height 6
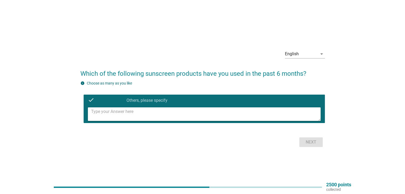
click at [239, 117] on textarea at bounding box center [206, 115] width 230 height 14
type textarea "Local products"
click at [308, 142] on div "Next" at bounding box center [311, 142] width 15 height 6
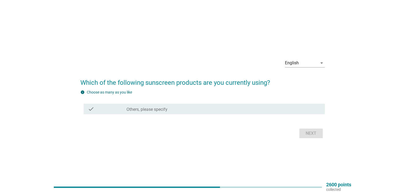
click at [200, 109] on div "check_box Others, please specify" at bounding box center [224, 109] width 194 height 6
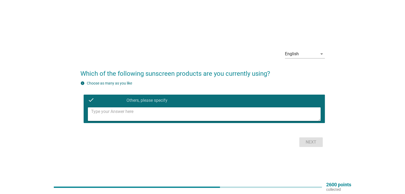
click at [199, 108] on textarea at bounding box center [206, 115] width 230 height 14
type textarea "Local products"
click at [314, 142] on div "Next" at bounding box center [311, 142] width 15 height 6
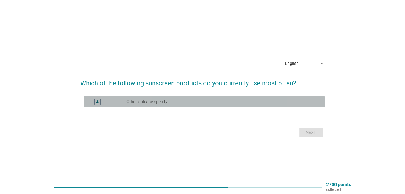
click at [230, 105] on div "A radio_button_unchecked Others, please specify" at bounding box center [204, 102] width 241 height 11
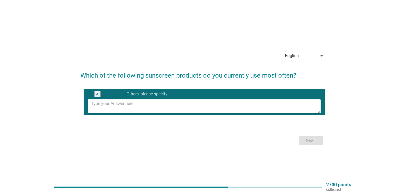
click at [193, 108] on textarea at bounding box center [206, 107] width 230 height 14
type textarea "C"
type textarea "Local brands"
click at [312, 142] on div "Next" at bounding box center [311, 141] width 15 height 6
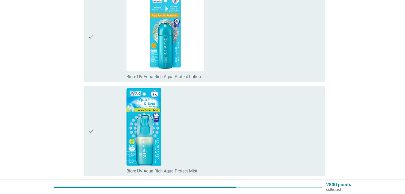
scroll to position [666, 0]
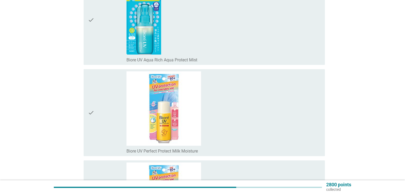
click at [258, 99] on div "check_box_outline_blank Biore UV Perfect Protect Milk Moisture" at bounding box center [224, 112] width 194 height 83
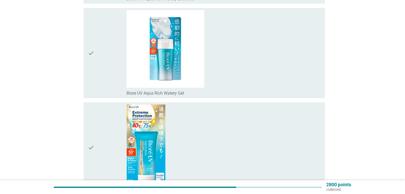
scroll to position [0, 0]
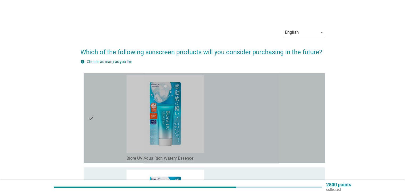
click at [256, 106] on div "check_box_outline_blank Biore UV Aqua Rich Watery Essence" at bounding box center [224, 118] width 194 height 86
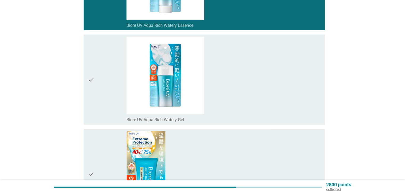
click at [256, 100] on div "check_box_outline_blank Biore UV Aqua Rich Watery Gel" at bounding box center [224, 80] width 194 height 86
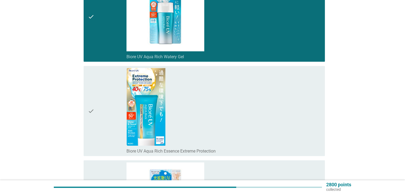
scroll to position [240, 0]
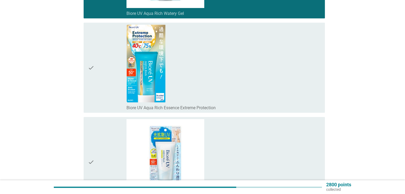
click at [256, 100] on div "check_box_outline_blank Biore UV Aqua Rich Essence Extreme Protection" at bounding box center [224, 68] width 194 height 86
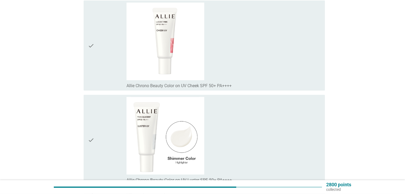
scroll to position [5507, 0]
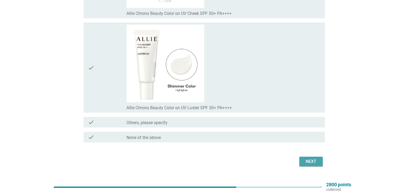
click at [311, 159] on div "Next" at bounding box center [311, 162] width 15 height 6
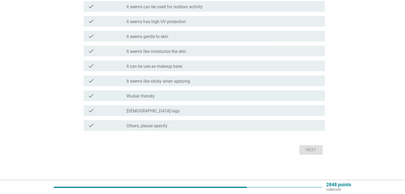
scroll to position [0, 0]
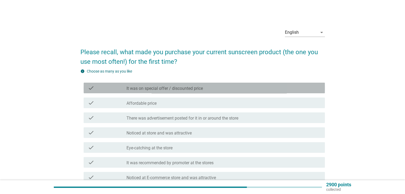
click at [261, 90] on div "check_box_outline_blank It was on special offer / discounted price" at bounding box center [224, 88] width 194 height 6
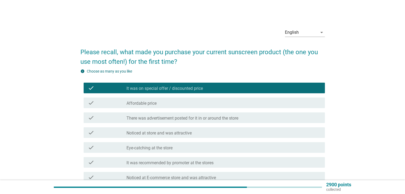
click at [251, 111] on div "check check_box_outline_blank There was advertisement posted for it in or aroun…" at bounding box center [202, 118] width 245 height 15
click at [240, 105] on div "check_box_outline_blank Affordable price" at bounding box center [224, 103] width 194 height 6
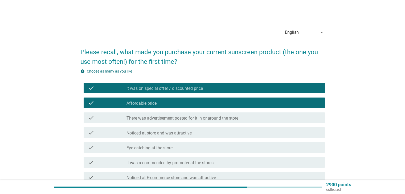
click at [238, 117] on label "There was advertisement posted for it in or around the store" at bounding box center [183, 118] width 112 height 5
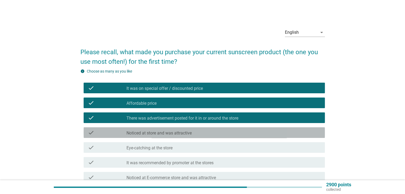
click at [232, 130] on div "check_box_outline_blank Noticed at store and was attractive" at bounding box center [224, 133] width 194 height 6
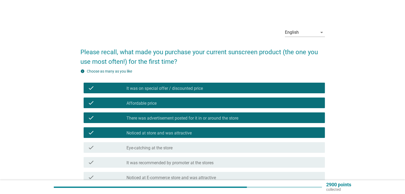
click at [230, 132] on div "check_box_outline_blank Noticed at store and was attractive" at bounding box center [224, 133] width 194 height 6
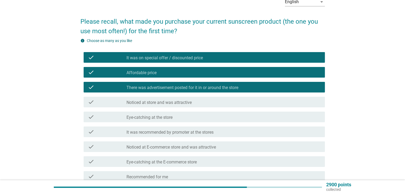
scroll to position [53, 0]
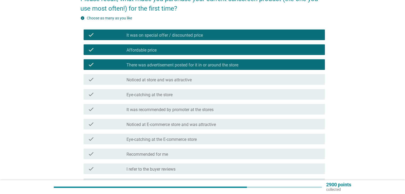
click at [223, 91] on div "check check_box_outline_blank Eye-catching at the store" at bounding box center [204, 94] width 241 height 11
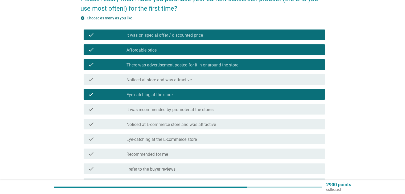
click at [223, 91] on div "check check_box_outline_blank Eye-catching at the store" at bounding box center [204, 94] width 241 height 11
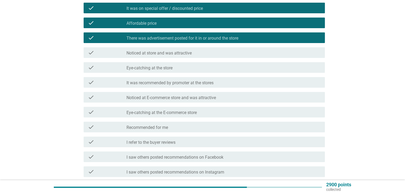
scroll to position [107, 0]
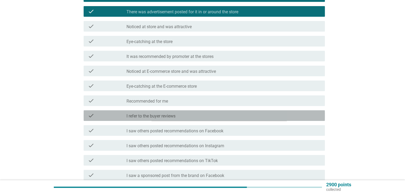
click at [217, 114] on div "check_box_outline_blank I refer to the buyer reviews" at bounding box center [224, 116] width 194 height 6
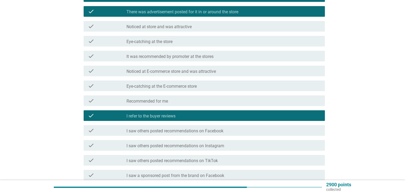
click at [239, 129] on div "check_box_outline_blank I saw others posted recommendations on Facebook" at bounding box center [224, 131] width 194 height 6
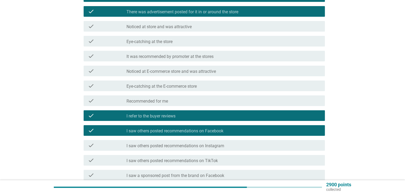
click at [243, 160] on div "check_box_outline_blank I saw others posted recommendations on TikTok" at bounding box center [224, 160] width 194 height 6
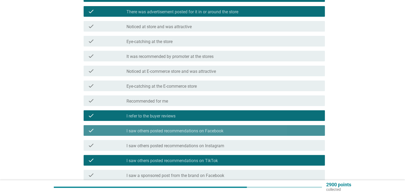
click at [250, 127] on div "check check_box_outline_blank I saw others posted recommendations on Facebook" at bounding box center [204, 130] width 241 height 11
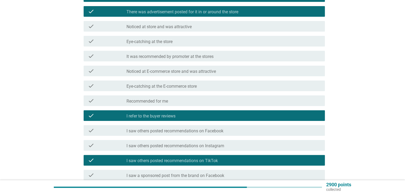
scroll to position [186, 0]
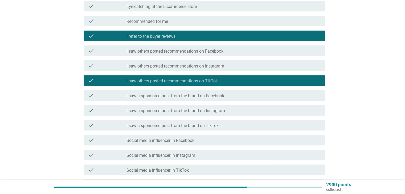
click at [239, 123] on div "check_box_outline_blank I saw a sponsored post from the brand on TikTok" at bounding box center [224, 125] width 194 height 6
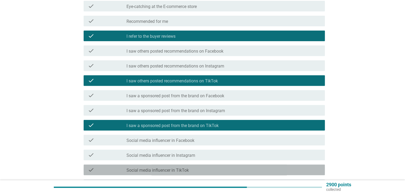
click at [234, 170] on div "check_box_outline_blank Social media influencer in TikTok" at bounding box center [224, 170] width 194 height 6
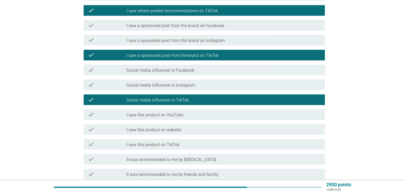
scroll to position [266, 0]
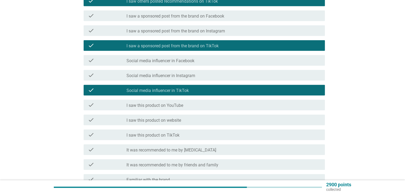
click at [232, 131] on div "check check_box_outline_blank I saw this product on TikTok" at bounding box center [204, 135] width 241 height 11
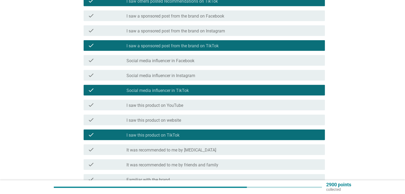
scroll to position [320, 0]
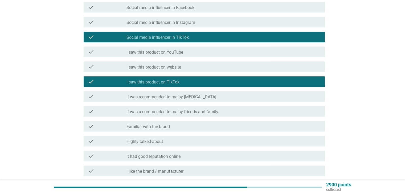
click at [247, 112] on div "check_box_outline_blank It was recommended to me by friends and family" at bounding box center [224, 111] width 194 height 6
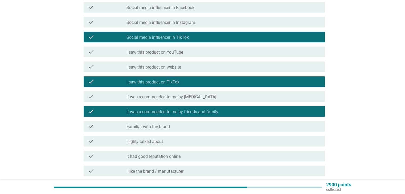
click at [239, 128] on div "check_box_outline_blank Familiar with the brand" at bounding box center [224, 126] width 194 height 6
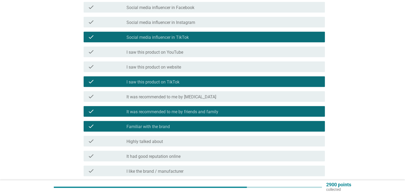
click at [237, 145] on div "check check_box_outline_blank Highly talked about" at bounding box center [204, 141] width 241 height 11
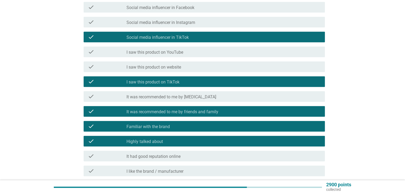
scroll to position [373, 0]
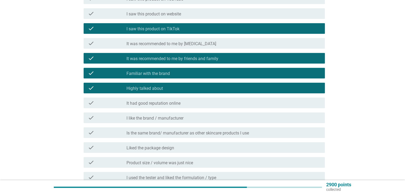
click at [251, 107] on div "check check_box_outline_blank It had good reputation online" at bounding box center [204, 103] width 241 height 11
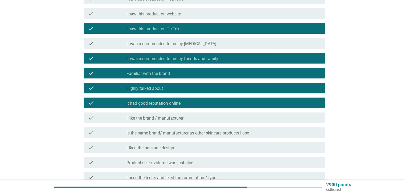
scroll to position [400, 0]
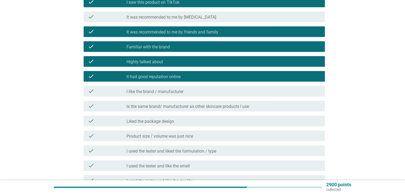
click at [243, 136] on div "check_box_outline_blank Product size / volume was just nice" at bounding box center [224, 136] width 194 height 6
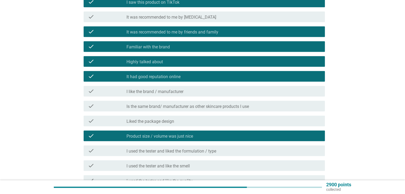
scroll to position [426, 0]
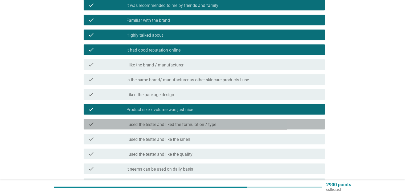
click at [249, 125] on div "check_box_outline_blank I used the tester and liked the formulation / type" at bounding box center [224, 124] width 194 height 6
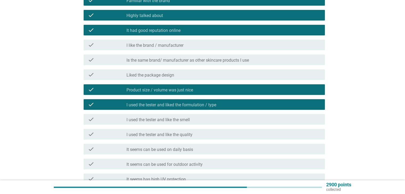
scroll to position [479, 0]
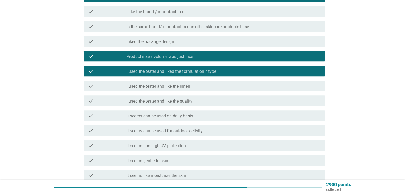
click at [244, 114] on div "check_box_outline_blank It seems can be used on daily basis" at bounding box center [224, 116] width 194 height 6
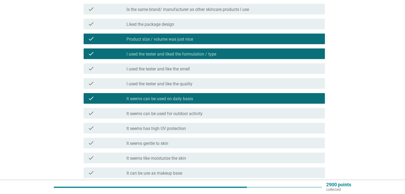
scroll to position [506, 0]
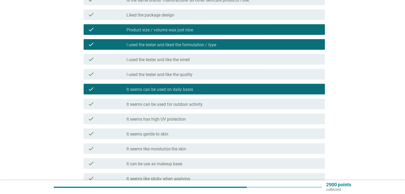
click at [243, 127] on div "check check_box_outline_blank It seems gentle to skin" at bounding box center [202, 134] width 245 height 15
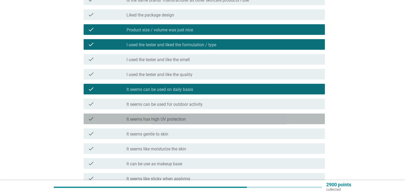
click at [241, 117] on div "check_box_outline_blank It seems has high UV protection" at bounding box center [224, 119] width 194 height 6
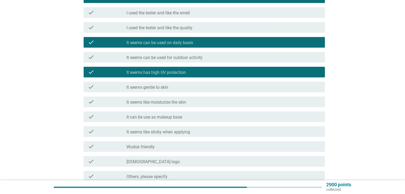
scroll to position [559, 0]
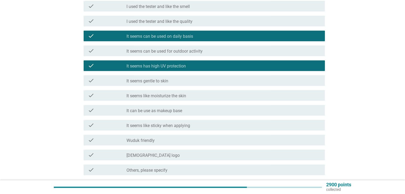
click at [238, 84] on div "check check_box_outline_blank It seems gentle to skin" at bounding box center [204, 80] width 241 height 11
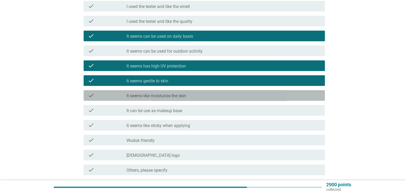
click at [237, 94] on div "check_box_outline_blank It seems like moisturize the skin" at bounding box center [224, 95] width 194 height 6
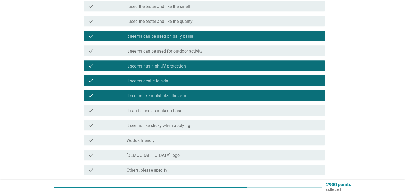
click at [236, 111] on div "check_box_outline_blank It can be use as makeup base" at bounding box center [224, 110] width 194 height 6
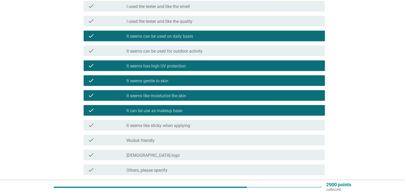
click at [228, 154] on div "check_box_outline_blank Halal logo" at bounding box center [224, 155] width 194 height 6
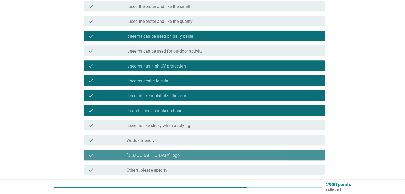
click at [228, 152] on div "check_box_outline_blank Halal logo" at bounding box center [224, 155] width 194 height 6
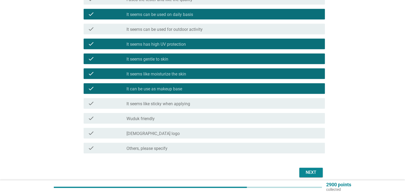
scroll to position [604, 0]
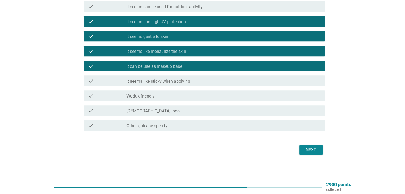
click at [306, 148] on div "Next" at bounding box center [311, 150] width 15 height 6
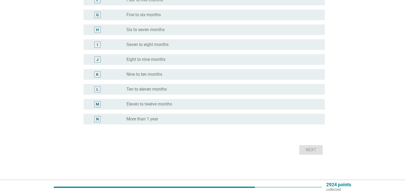
scroll to position [0, 0]
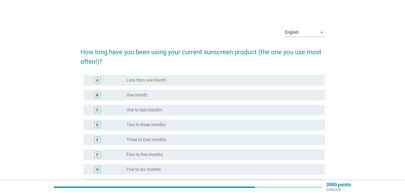
click at [212, 110] on div "radio_button_unchecked One to two months" at bounding box center [222, 110] width 190 height 5
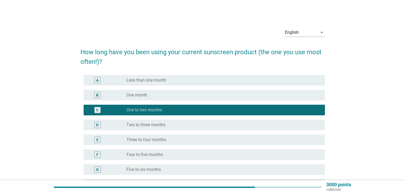
click at [211, 124] on div "radio_button_unchecked Two to three months" at bounding box center [222, 125] width 190 height 5
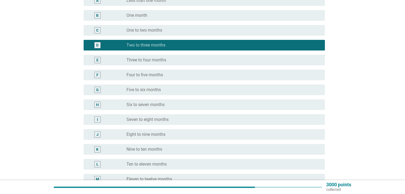
scroll to position [155, 0]
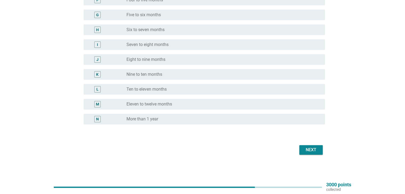
click at [312, 147] on button "Next" at bounding box center [310, 150] width 23 height 10
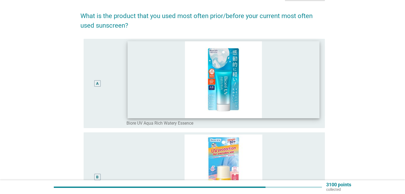
scroll to position [80, 0]
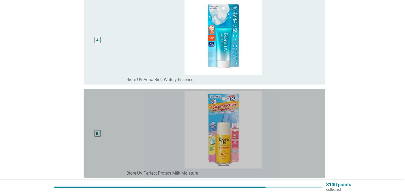
click at [109, 120] on div "B" at bounding box center [107, 133] width 39 height 85
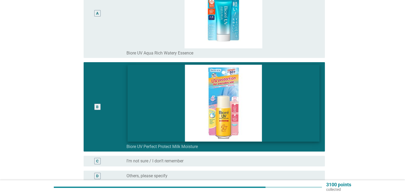
scroll to position [164, 0]
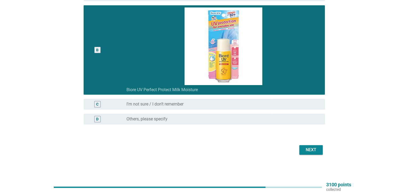
click at [311, 150] on div "Next" at bounding box center [311, 150] width 15 height 6
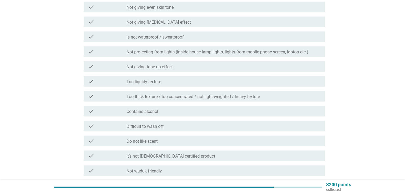
scroll to position [346, 0]
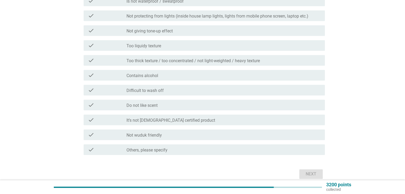
click at [203, 147] on div "check_box_outline_blank Others, please specify" at bounding box center [224, 150] width 194 height 6
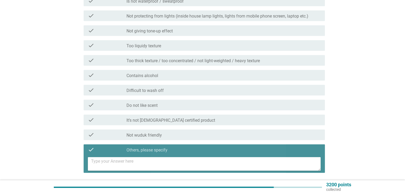
click at [200, 160] on textarea at bounding box center [206, 164] width 230 height 14
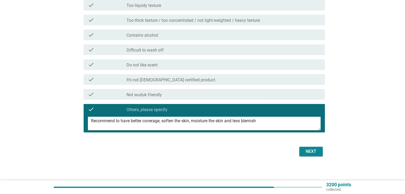
scroll to position [388, 0]
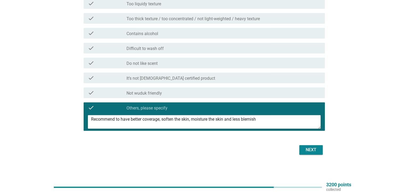
type textarea "Recommend to have better coverage, soften the skin, moisture the skin and less …"
click at [314, 152] on div "Next" at bounding box center [311, 150] width 15 height 6
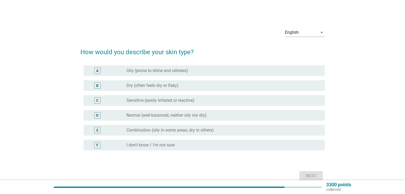
click at [228, 76] on div "A radio_button_unchecked Oily (prone to shine and oiliness)" at bounding box center [204, 71] width 241 height 11
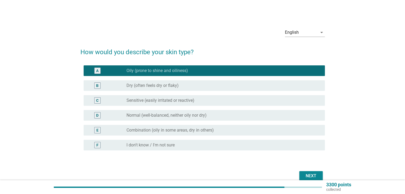
click at [217, 91] on div "B radio_button_unchecked Dry (often feels dry or flaky)" at bounding box center [202, 85] width 245 height 15
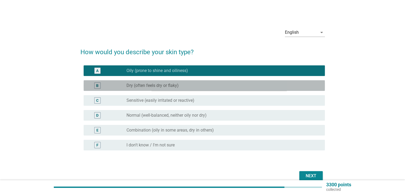
click at [217, 88] on div "radio_button_unchecked Dry (often feels dry or flaky)" at bounding box center [222, 85] width 190 height 5
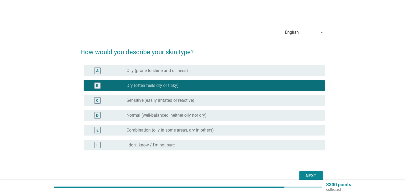
click at [224, 71] on div "radio_button_unchecked Oily (prone to shine and oiliness)" at bounding box center [222, 70] width 190 height 5
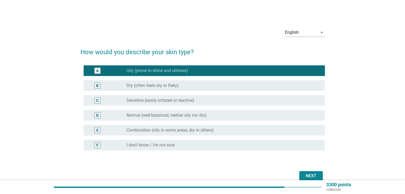
click at [222, 88] on div "radio_button_unchecked Dry (often feels dry or flaky)" at bounding box center [224, 86] width 194 height 6
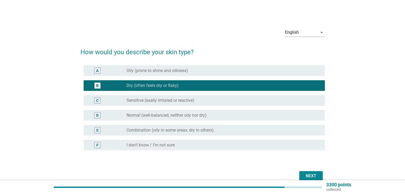
click at [251, 136] on div "E radio_button_unchecked Combination (oily in some areas, dry in others)" at bounding box center [202, 130] width 245 height 15
click at [276, 132] on div "radio_button_unchecked Combination (oily in some areas, dry in others)" at bounding box center [222, 130] width 190 height 5
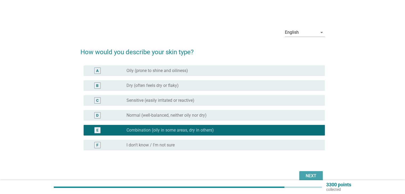
click at [313, 175] on div "Next" at bounding box center [311, 176] width 15 height 6
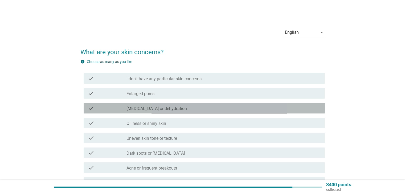
click at [188, 111] on div "check_box_outline_blank [MEDICAL_DATA] or dehydration" at bounding box center [224, 108] width 194 height 6
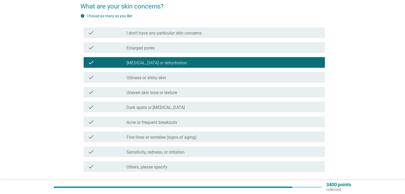
scroll to position [87, 0]
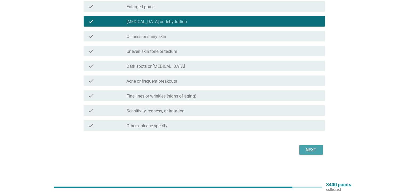
click at [315, 147] on div "Next" at bounding box center [311, 150] width 15 height 6
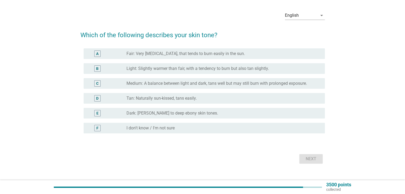
scroll to position [26, 0]
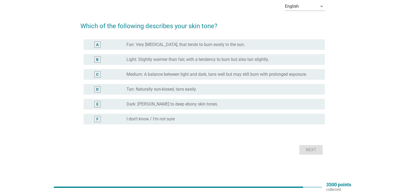
click at [259, 58] on label "Light: Slightly warmer than fair, with a tendency to burn but also tan slightly." at bounding box center [198, 59] width 143 height 5
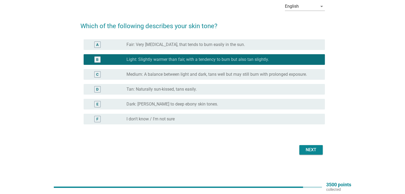
click at [311, 146] on button "Next" at bounding box center [310, 150] width 23 height 10
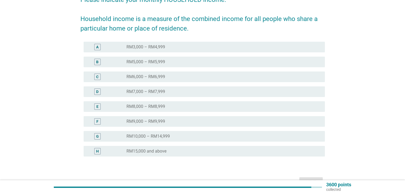
scroll to position [53, 0]
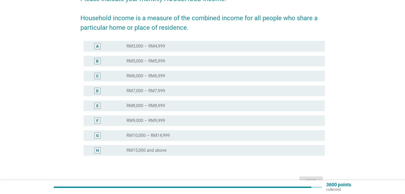
click at [206, 92] on div "radio_button_unchecked RM7,000 – RM7,999" at bounding box center [222, 90] width 190 height 5
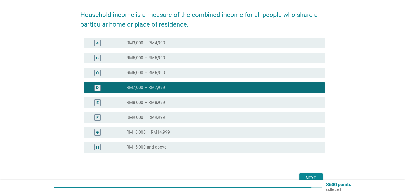
scroll to position [85, 0]
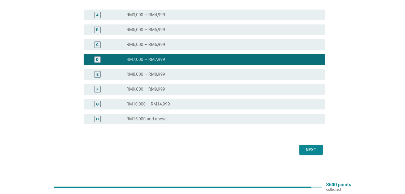
click at [312, 150] on div "Next" at bounding box center [311, 150] width 15 height 6
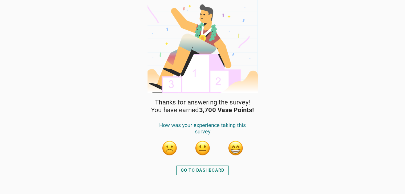
click at [219, 168] on div "GO TO DASHBOARD" at bounding box center [203, 171] width 44 height 6
